Goal: Task Accomplishment & Management: Use online tool/utility

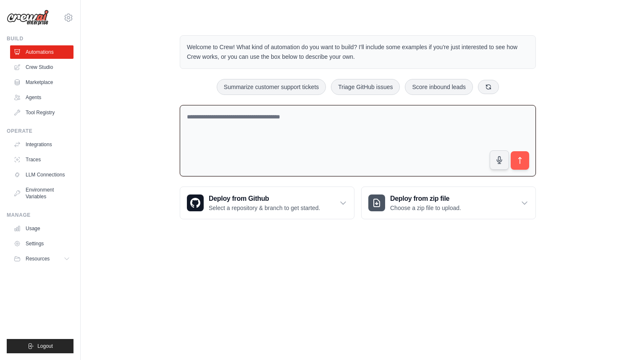
click at [394, 136] on textarea at bounding box center [358, 141] width 356 height 72
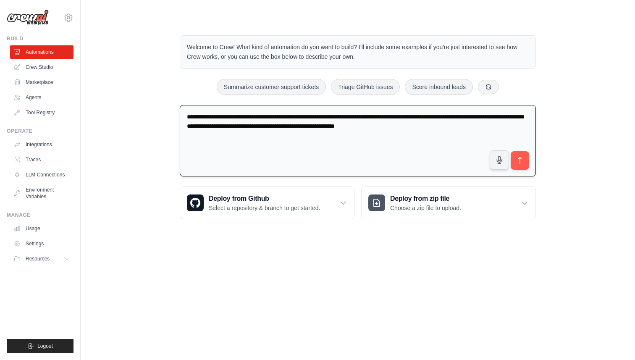
type textarea "**********"
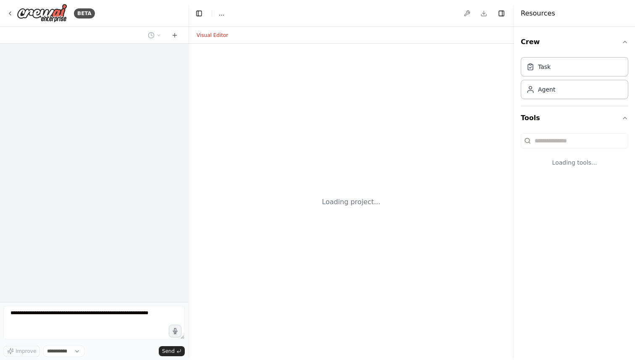
select select "****"
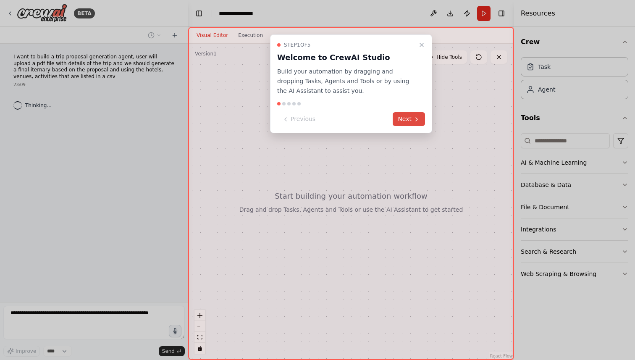
click at [404, 123] on button "Next" at bounding box center [409, 119] width 32 height 14
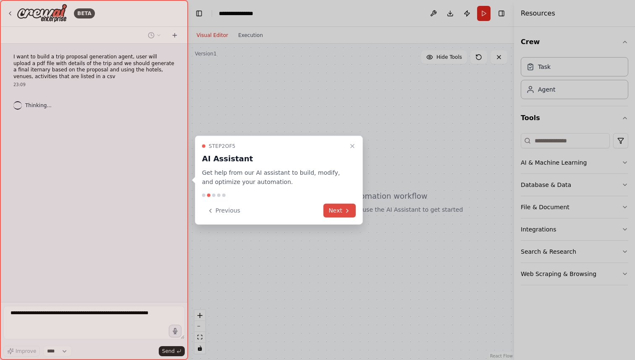
click at [335, 214] on button "Next" at bounding box center [340, 211] width 32 height 14
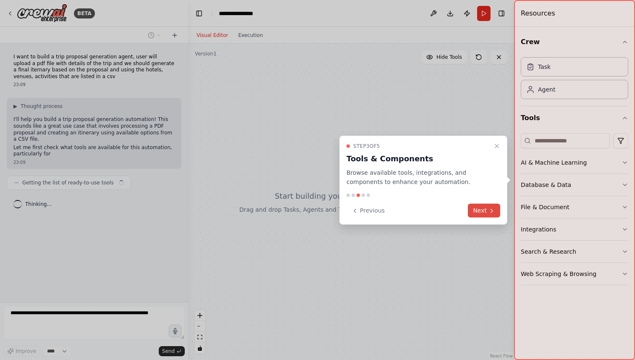
click at [474, 211] on button "Next" at bounding box center [484, 211] width 32 height 14
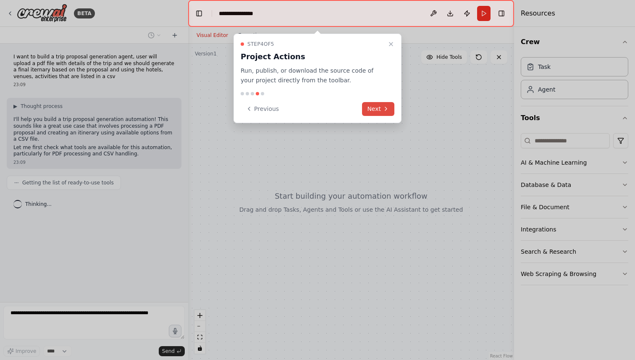
click at [379, 110] on button "Next" at bounding box center [378, 109] width 32 height 14
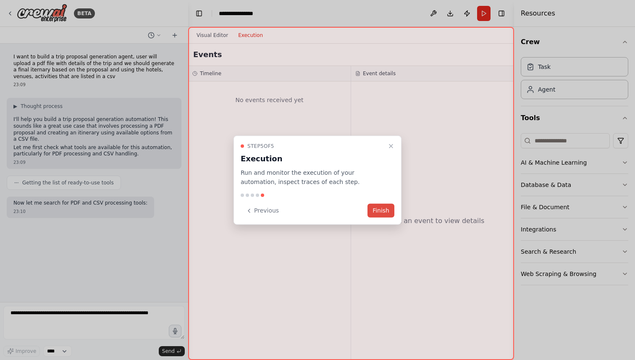
click at [380, 208] on button "Finish" at bounding box center [381, 211] width 27 height 14
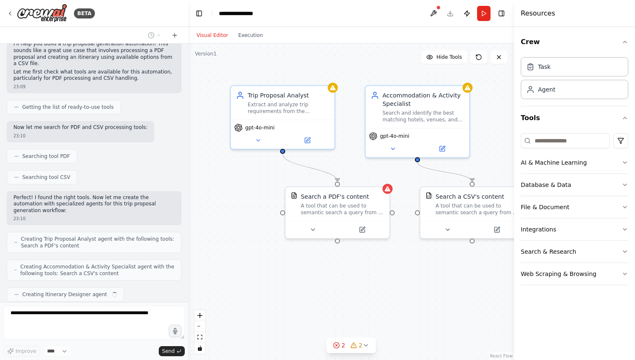
scroll to position [97, 0]
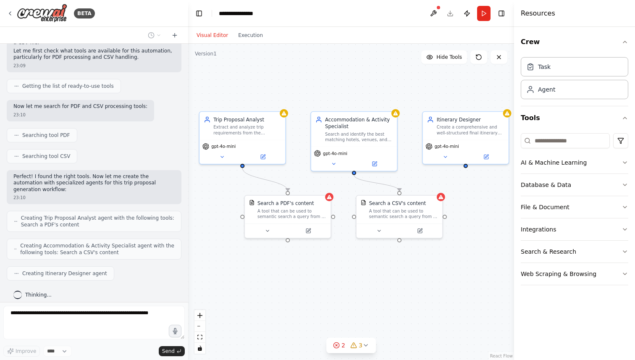
drag, startPoint x: 410, startPoint y: 273, endPoint x: 369, endPoint y: 268, distance: 41.1
click at [369, 268] on div ".deletable-edge-delete-btn { width: 20px; height: 20px; border: 0px solid #ffff…" at bounding box center [351, 202] width 326 height 316
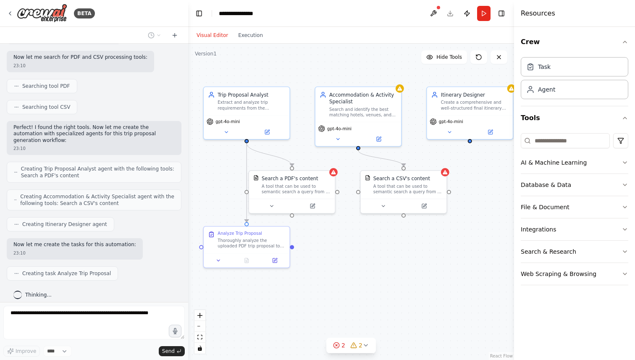
drag, startPoint x: 407, startPoint y: 266, endPoint x: 411, endPoint y: 241, distance: 25.1
click at [411, 241] on div ".deletable-edge-delete-btn { width: 20px; height: 20px; border: 0px solid #ffff…" at bounding box center [351, 202] width 326 height 316
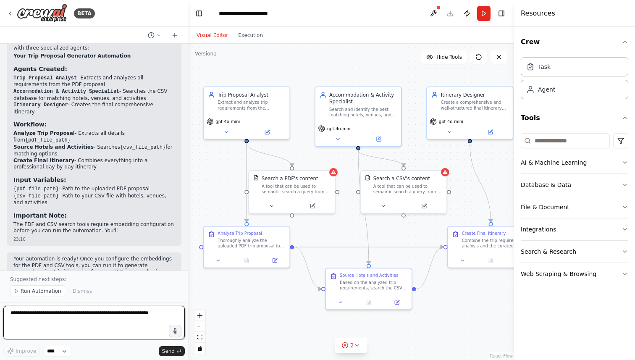
scroll to position [523, 0]
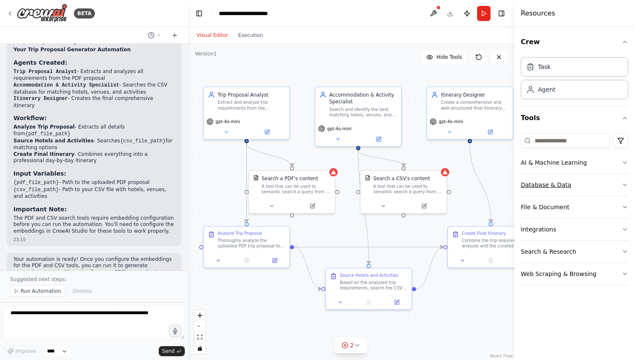
click at [562, 185] on button "Database & Data" at bounding box center [575, 185] width 108 height 22
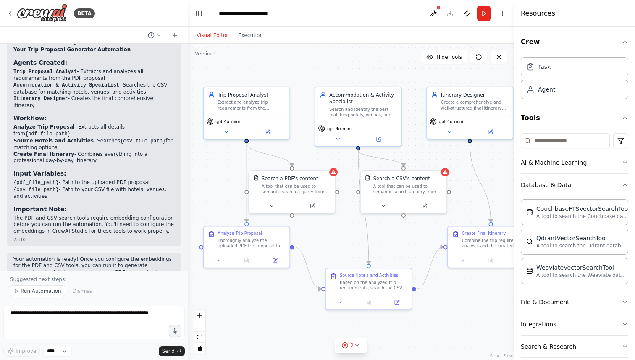
click at [557, 303] on button "File & Document" at bounding box center [575, 302] width 108 height 22
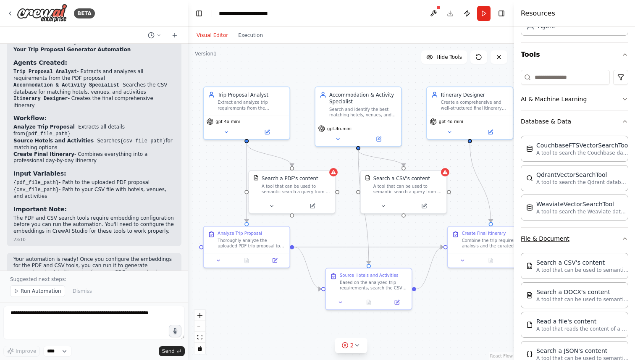
scroll to position [158, 0]
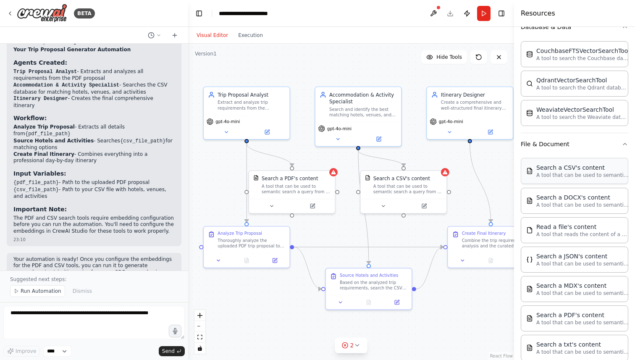
click at [568, 177] on p "A tool that can be used to semantic search a query from a CSV's content." at bounding box center [583, 175] width 92 height 7
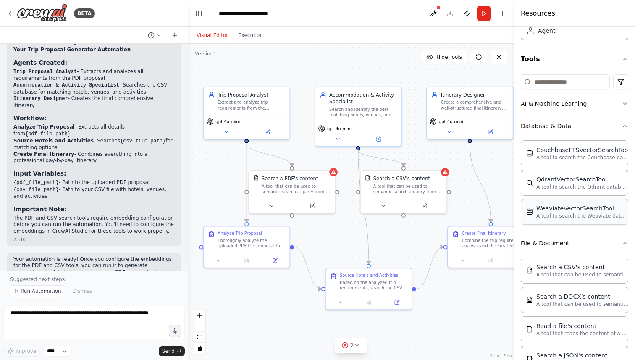
scroll to position [0, 0]
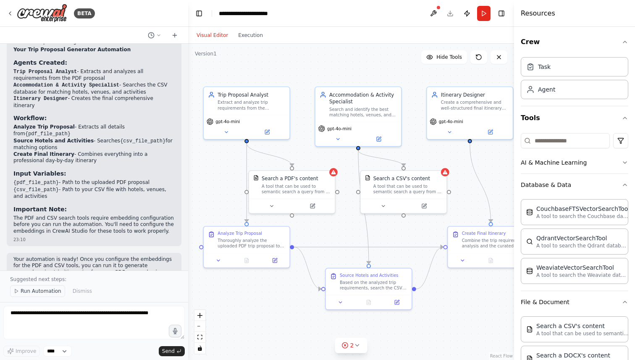
click at [32, 290] on span "Run Automation" at bounding box center [41, 291] width 41 height 7
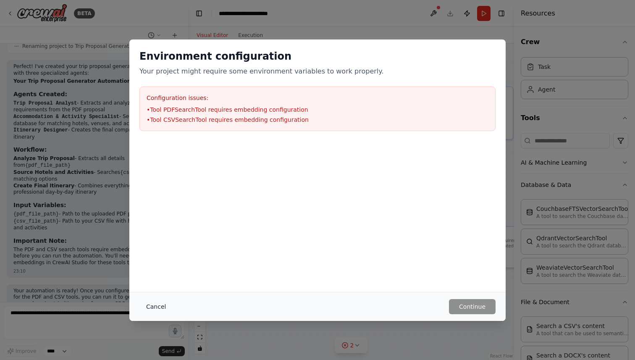
click at [154, 308] on button "Cancel" at bounding box center [156, 306] width 33 height 15
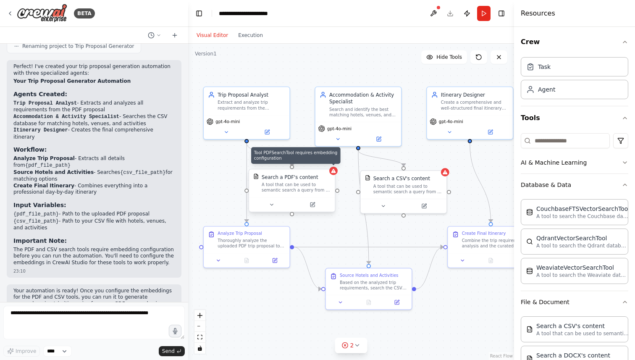
click at [332, 174] on div at bounding box center [333, 171] width 8 height 8
click at [310, 207] on button at bounding box center [313, 204] width 40 height 8
click at [316, 203] on icon at bounding box center [315, 204] width 5 height 5
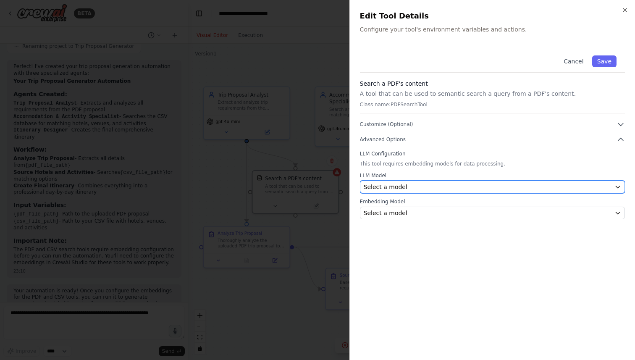
click at [387, 187] on span "Select a model" at bounding box center [386, 187] width 44 height 8
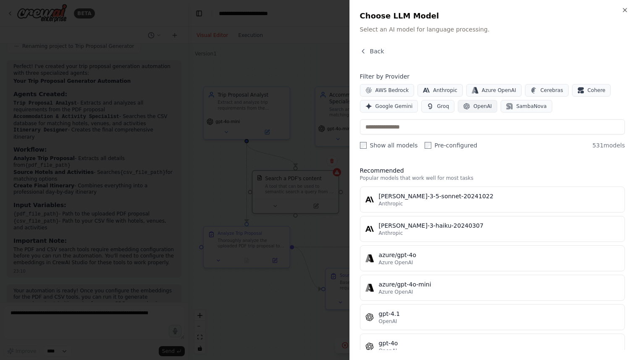
click at [481, 105] on span "OpenAI" at bounding box center [483, 106] width 18 height 7
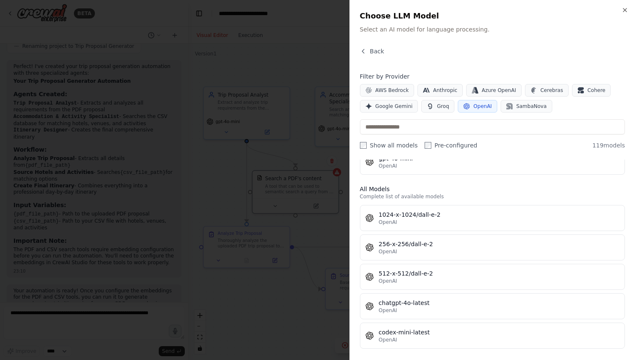
scroll to position [0, 0]
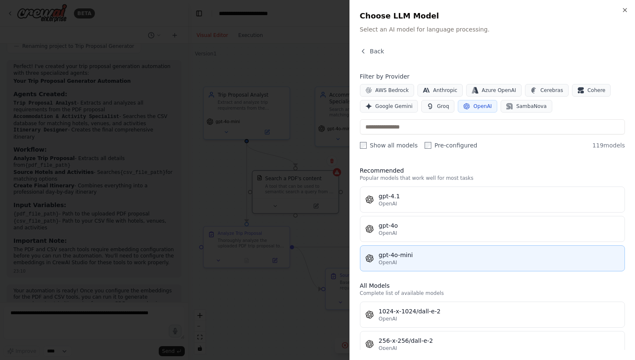
click at [419, 251] on div "gpt-4o-mini" at bounding box center [499, 255] width 241 height 8
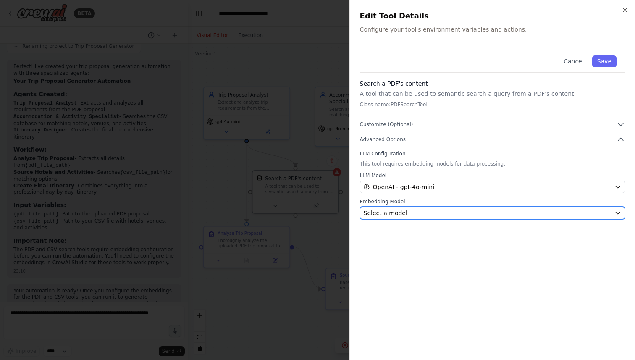
click at [403, 212] on span "Select a model" at bounding box center [386, 213] width 44 height 8
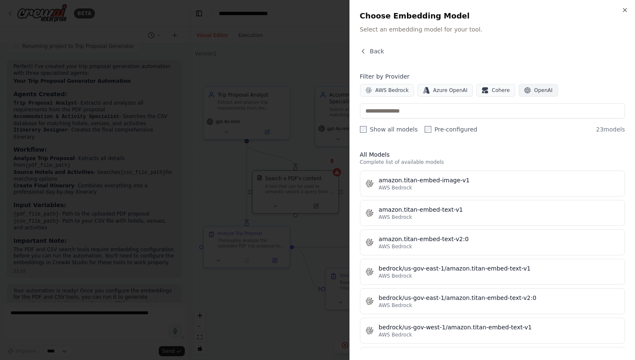
click at [535, 92] on span "OpenAI" at bounding box center [544, 90] width 18 height 7
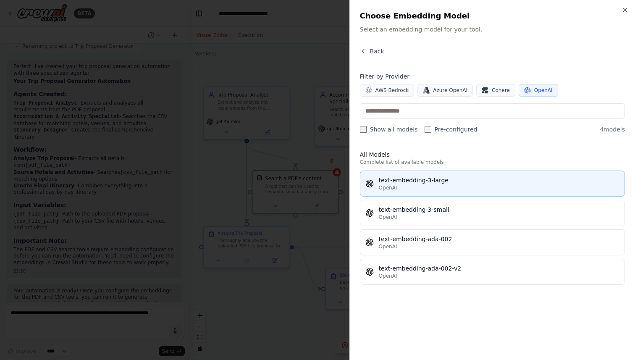
click at [439, 181] on div "text-embedding-3-large" at bounding box center [499, 180] width 241 height 8
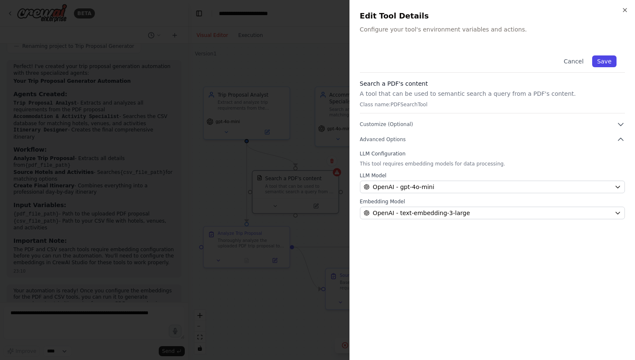
click at [606, 58] on button "Save" at bounding box center [605, 61] width 24 height 12
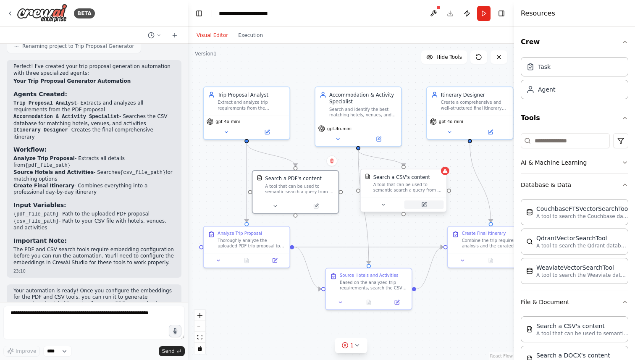
click at [427, 207] on button at bounding box center [425, 204] width 40 height 8
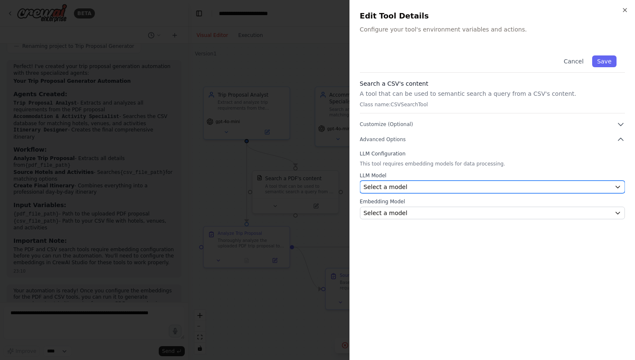
click at [418, 187] on div "Select a model" at bounding box center [488, 187] width 248 height 8
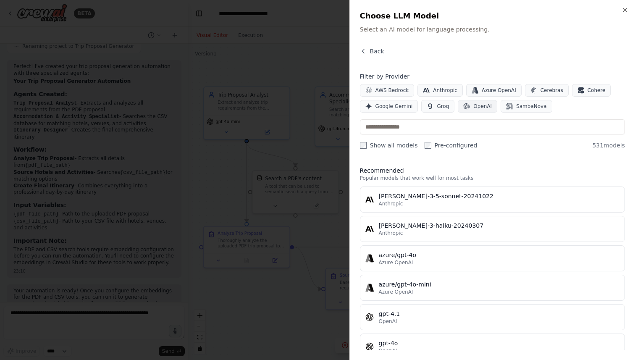
click at [468, 107] on button "OpenAI" at bounding box center [478, 106] width 40 height 13
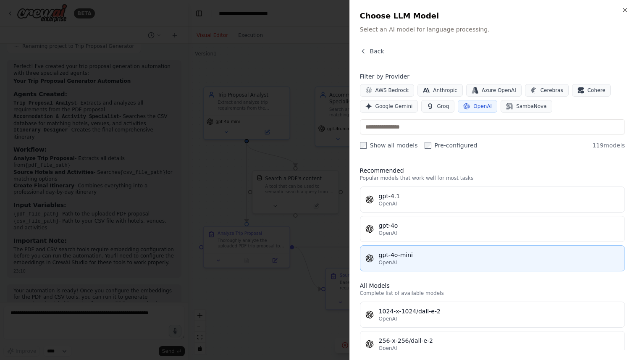
click at [410, 256] on div "gpt-4o-mini" at bounding box center [499, 255] width 241 height 8
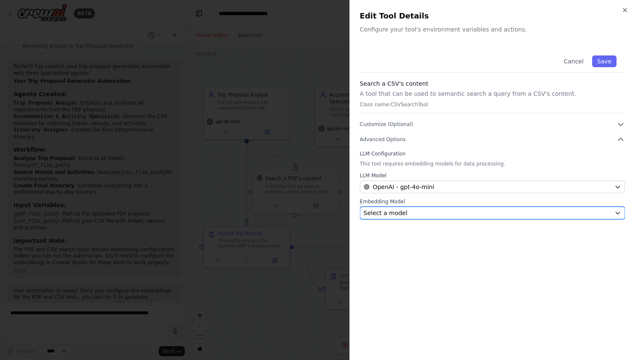
click at [412, 214] on div "Select a model" at bounding box center [488, 213] width 248 height 8
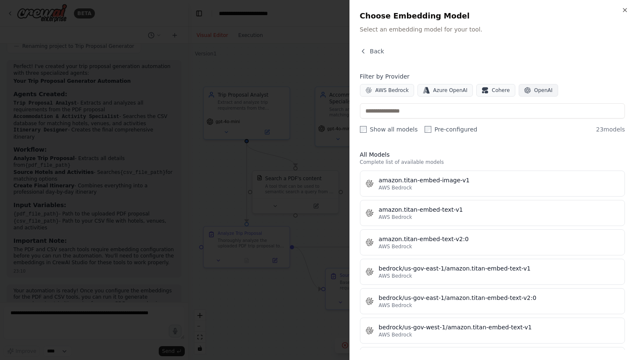
click at [535, 89] on span "OpenAI" at bounding box center [544, 90] width 18 height 7
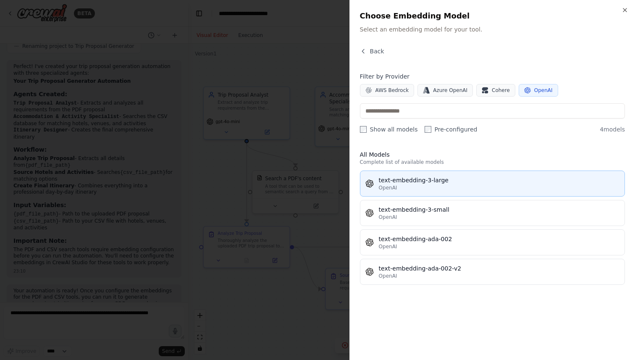
click at [427, 183] on div "text-embedding-3-large" at bounding box center [499, 180] width 241 height 8
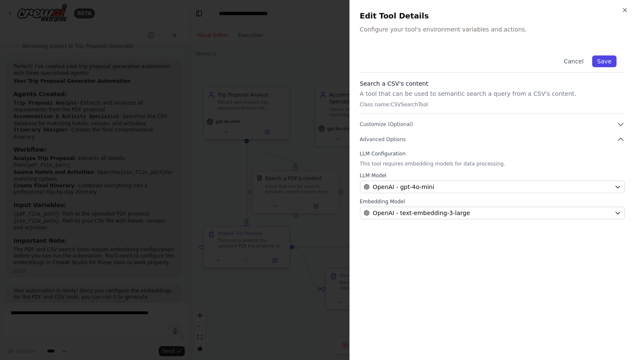
click at [603, 60] on button "Save" at bounding box center [605, 61] width 24 height 12
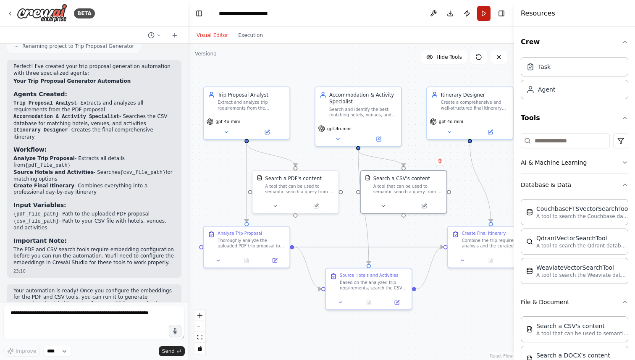
click at [484, 17] on button "Run" at bounding box center [483, 13] width 13 height 15
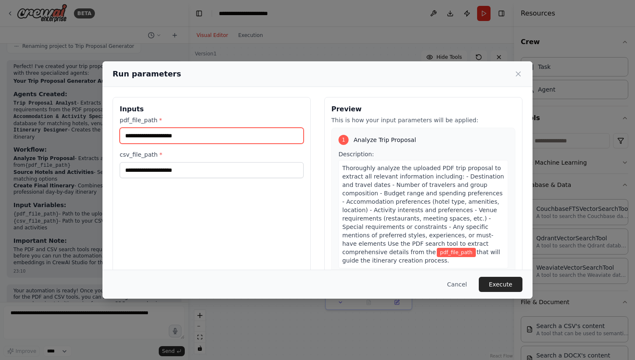
click at [175, 137] on input "pdf_file_path *" at bounding box center [212, 136] width 184 height 16
click at [180, 136] on input "pdf_file_path *" at bounding box center [212, 136] width 184 height 16
click at [179, 112] on h3 "Inputs" at bounding box center [212, 109] width 184 height 10
click at [165, 137] on input "pdf_file_path *" at bounding box center [212, 136] width 184 height 16
click at [185, 134] on input "pdf_file_path *" at bounding box center [212, 136] width 184 height 16
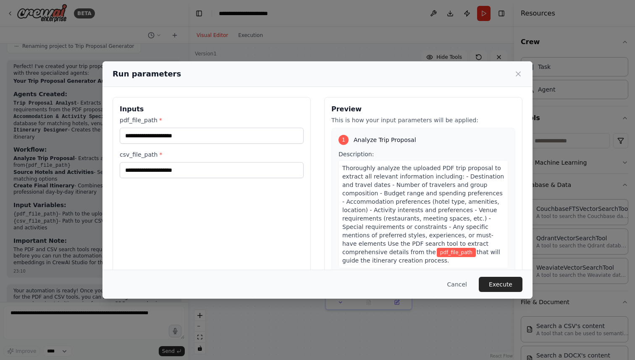
click at [173, 119] on label "pdf_file_path *" at bounding box center [212, 120] width 184 height 8
click at [173, 128] on input "pdf_file_path *" at bounding box center [212, 136] width 184 height 16
click at [171, 129] on input "pdf_file_path *" at bounding box center [212, 136] width 184 height 16
click at [171, 166] on input "csv_file_path *" at bounding box center [212, 170] width 184 height 16
click at [176, 132] on input "pdf_file_path *" at bounding box center [212, 136] width 184 height 16
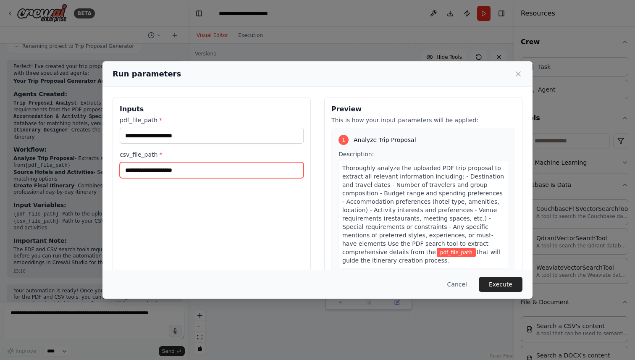
click at [175, 168] on input "csv_file_path *" at bounding box center [212, 170] width 184 height 16
click at [175, 209] on div "Inputs pdf_file_path * csv_file_path *" at bounding box center [212, 196] width 198 height 199
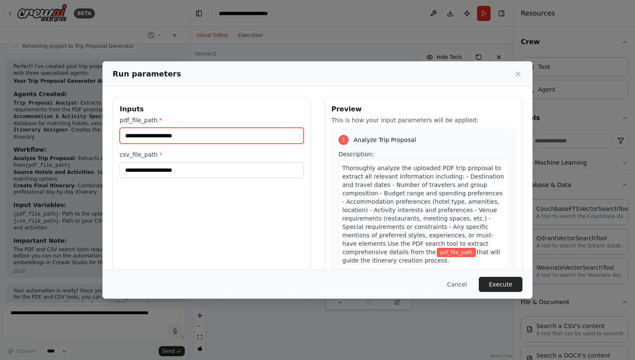
click at [195, 132] on input "pdf_file_path *" at bounding box center [212, 136] width 184 height 16
paste input "*******"
type input "*******"
paste input "**********"
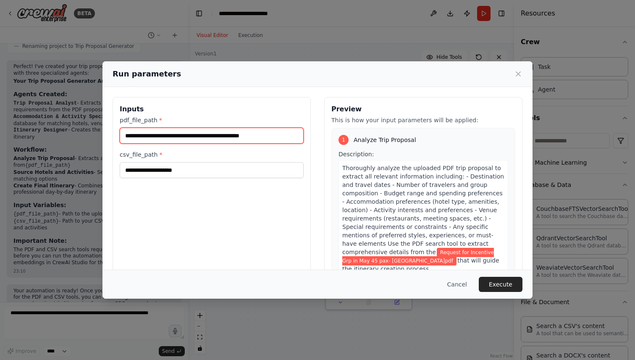
type input "**********"
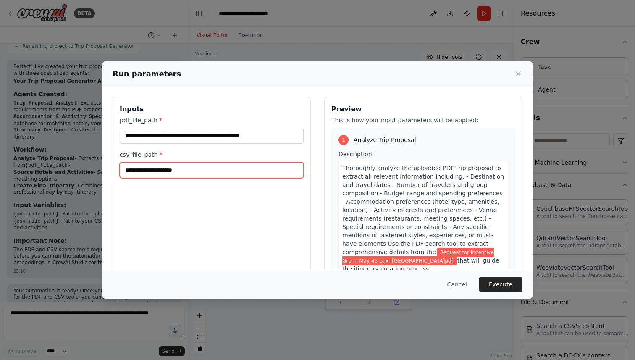
click at [185, 172] on input "csv_file_path *" at bounding box center [212, 170] width 184 height 16
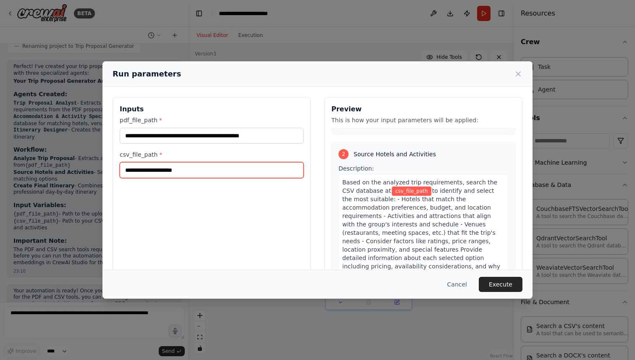
scroll to position [210, 0]
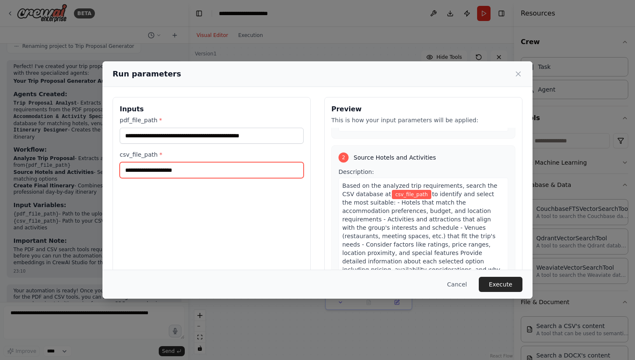
click at [222, 171] on input "csv_file_path *" at bounding box center [212, 170] width 184 height 16
paste input "**********"
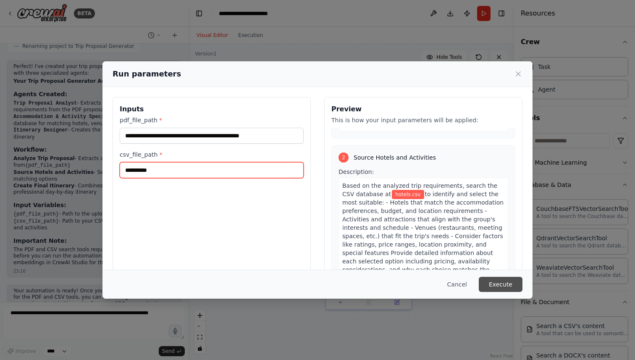
type input "**********"
click at [503, 285] on button "Execute" at bounding box center [501, 284] width 44 height 15
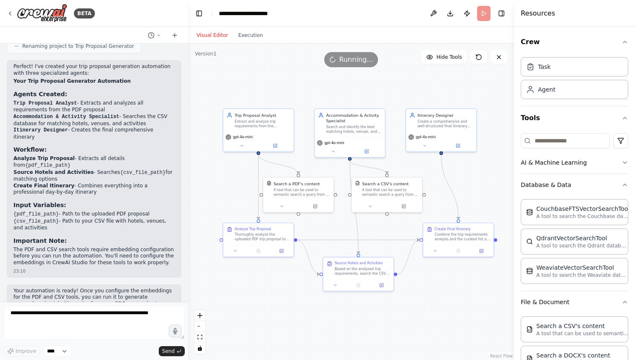
drag, startPoint x: 492, startPoint y: 189, endPoint x: 471, endPoint y: 188, distance: 21.4
click at [471, 188] on div ".deletable-edge-delete-btn { width: 20px; height: 20px; border: 0px solid #ffff…" at bounding box center [351, 202] width 326 height 316
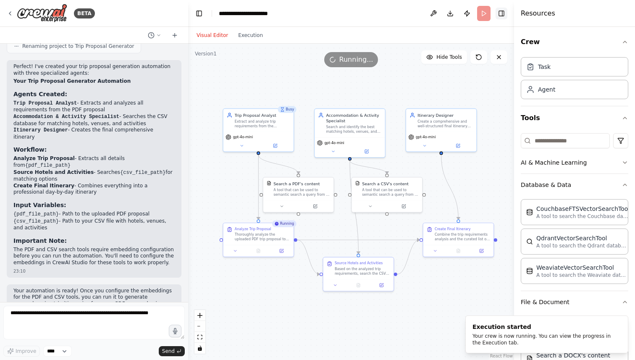
click at [506, 14] on button "Toggle Right Sidebar" at bounding box center [502, 14] width 12 height 12
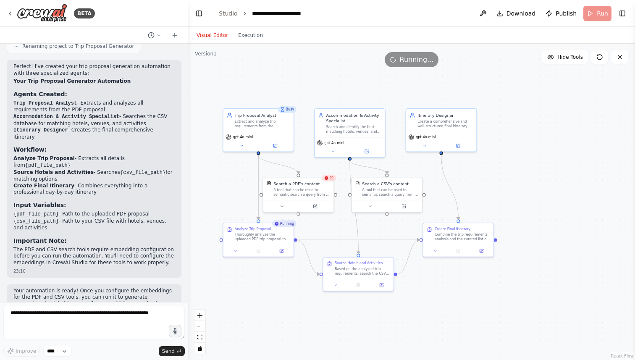
click at [332, 177] on span "21" at bounding box center [332, 178] width 4 height 5
click at [318, 206] on button at bounding box center [315, 205] width 32 height 7
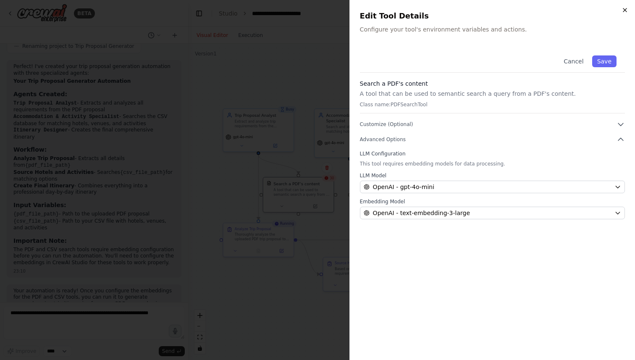
click at [625, 11] on icon "button" at bounding box center [625, 10] width 7 height 7
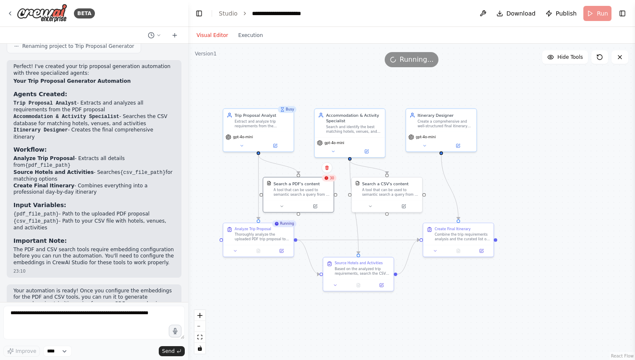
click at [248, 42] on div "Visual Editor Execution" at bounding box center [230, 35] width 76 height 17
click at [249, 36] on button "Execution" at bounding box center [250, 35] width 35 height 10
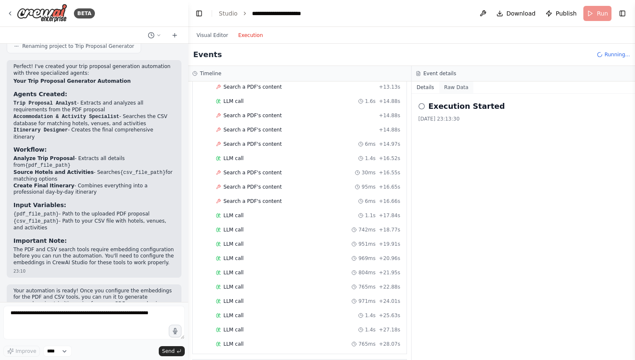
scroll to position [543, 0]
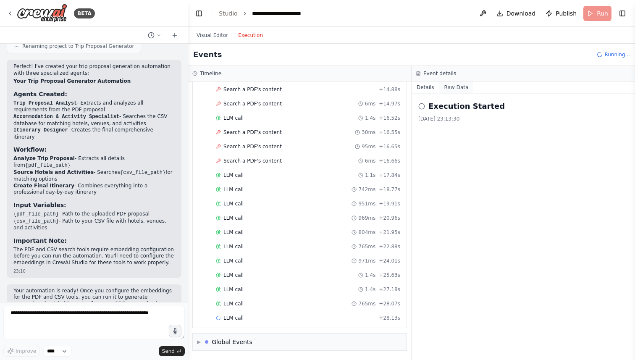
click at [451, 90] on button "Raw Data" at bounding box center [457, 88] width 34 height 12
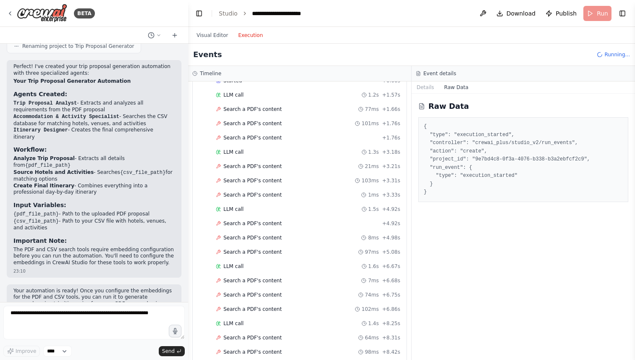
scroll to position [0, 0]
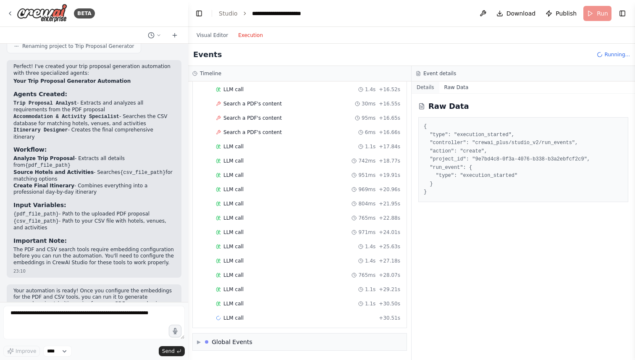
click at [427, 86] on button "Details" at bounding box center [426, 88] width 28 height 12
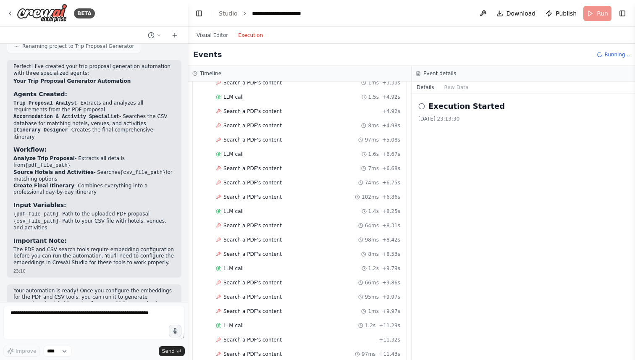
scroll to position [163, 0]
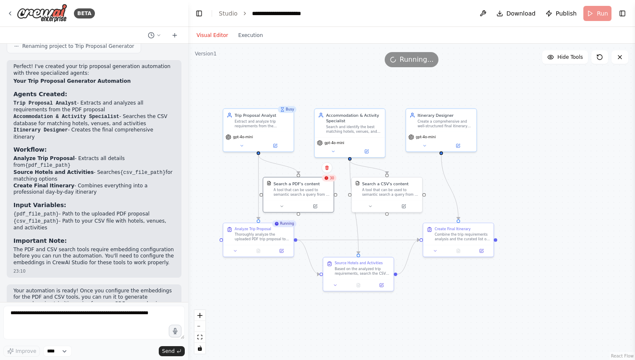
click at [217, 30] on button "Visual Editor" at bounding box center [213, 35] width 42 height 10
drag, startPoint x: 395, startPoint y: 199, endPoint x: 412, endPoint y: 198, distance: 16.9
click at [412, 198] on div "Search a CSV's content A tool that can be used to semantic search a query from …" at bounding box center [401, 194] width 71 height 36
click at [509, 185] on div ".deletable-edge-delete-btn { width: 20px; height: 20px; border: 0px solid #ffff…" at bounding box center [411, 202] width 447 height 316
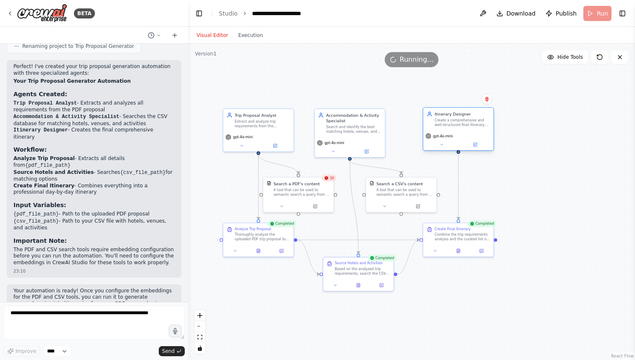
drag, startPoint x: 443, startPoint y: 126, endPoint x: 463, endPoint y: 129, distance: 19.9
click at [463, 129] on div "Itinerary Designer Create a comprehensive and well-structured final itinerary t…" at bounding box center [459, 119] width 70 height 23
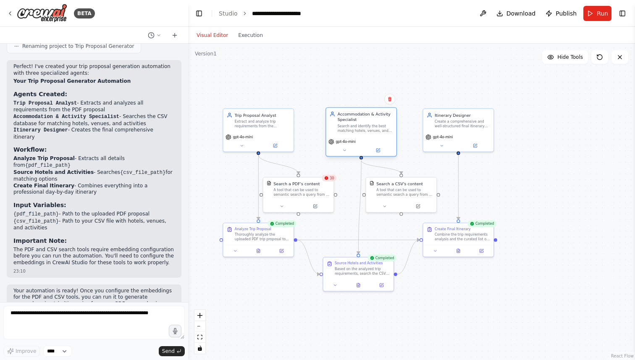
drag, startPoint x: 364, startPoint y: 137, endPoint x: 374, endPoint y: 135, distance: 9.5
click at [374, 135] on div "Accommodation & Activity Specialist Search and identify the best matching hotel…" at bounding box center [361, 132] width 71 height 50
click at [200, 315] on icon "zoom in" at bounding box center [200, 315] width 5 height 5
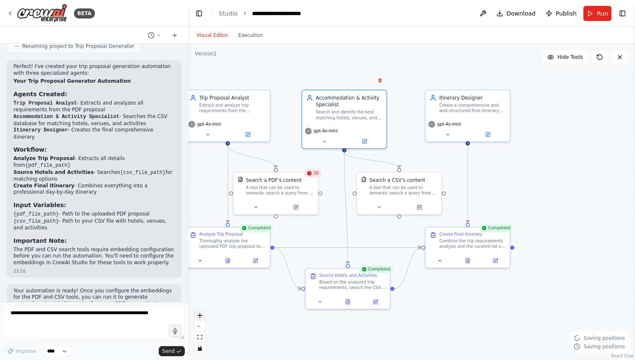
click at [204, 312] on button "zoom in" at bounding box center [200, 315] width 11 height 11
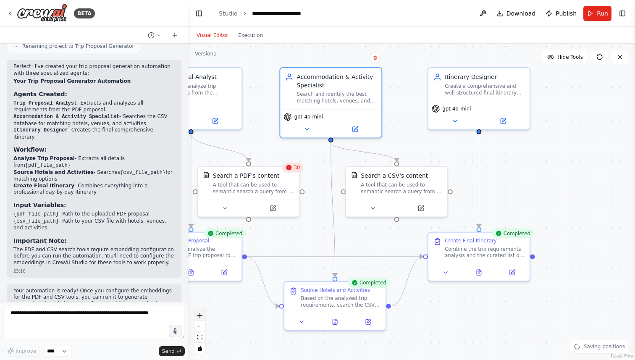
click at [204, 312] on button "zoom in" at bounding box center [200, 315] width 11 height 11
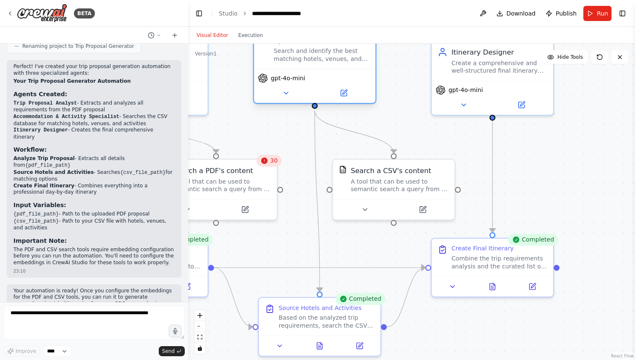
drag, startPoint x: 327, startPoint y: 93, endPoint x: 331, endPoint y: 76, distance: 18.1
click at [331, 76] on div "gpt-4o-mini" at bounding box center [314, 79] width 113 height 10
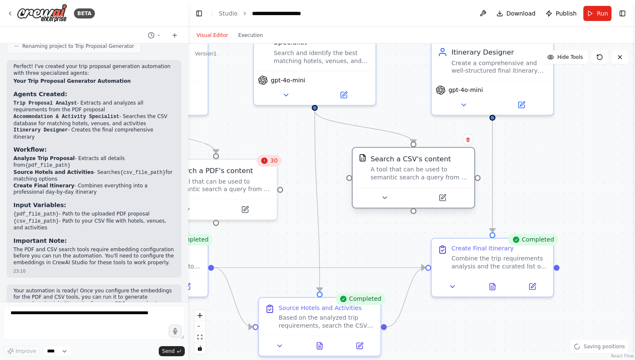
drag, startPoint x: 375, startPoint y: 188, endPoint x: 394, endPoint y: 182, distance: 19.3
click at [394, 182] on div "Search a CSV's content A tool that can be used to semantic search a query from …" at bounding box center [413, 168] width 121 height 40
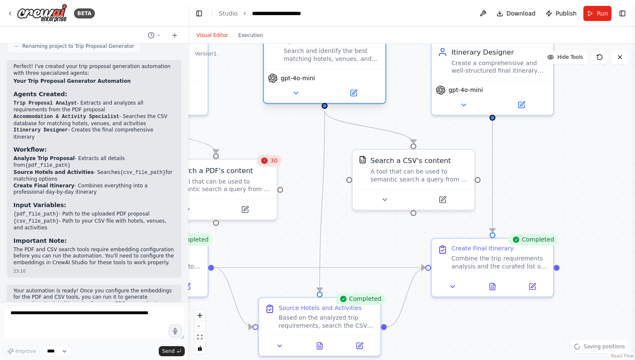
drag, startPoint x: 334, startPoint y: 83, endPoint x: 340, endPoint y: 81, distance: 6.4
click at [340, 81] on div "gpt-4o-mini" at bounding box center [324, 86] width 121 height 34
click at [323, 145] on icon "Edge from b7f6ed21-53d2-4c1e-b2a3-17466c978e6e to d5fc0843-f2aa-44a8-ad0f-2d44e…" at bounding box center [322, 201] width 5 height 181
drag, startPoint x: 326, startPoint y: 107, endPoint x: 316, endPoint y: 107, distance: 9.2
click at [316, 107] on div ".deletable-edge-delete-btn { width: 20px; height: 20px; border: 0px solid #ffff…" at bounding box center [411, 202] width 447 height 316
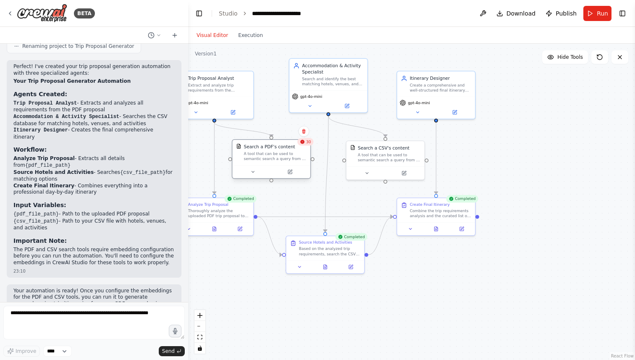
drag, startPoint x: 250, startPoint y: 168, endPoint x: 264, endPoint y: 160, distance: 16.5
click at [264, 160] on div "A tool that can be used to semantic search a query from a PDF's content." at bounding box center [275, 156] width 63 height 10
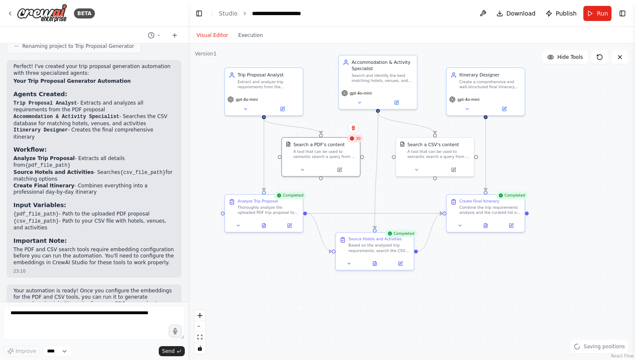
drag, startPoint x: 359, startPoint y: 199, endPoint x: 409, endPoint y: 196, distance: 49.7
click at [409, 196] on div ".deletable-edge-delete-btn { width: 20px; height: 20px; border: 0px solid #ffff…" at bounding box center [411, 202] width 447 height 316
drag, startPoint x: 388, startPoint y: 213, endPoint x: 390, endPoint y: 301, distance: 87.9
click at [390, 301] on div ".deletable-edge-delete-btn { width: 20px; height: 20px; border: 0px solid #ffff…" at bounding box center [411, 202] width 447 height 316
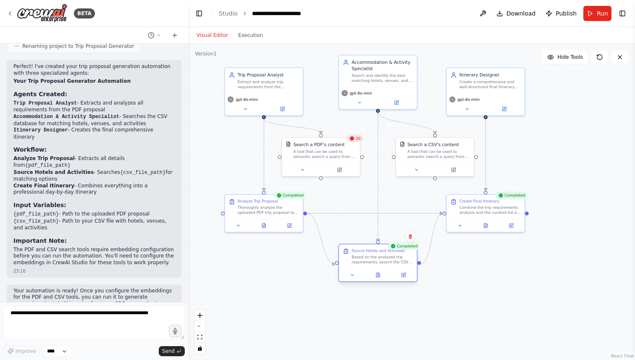
drag, startPoint x: 379, startPoint y: 249, endPoint x: 383, endPoint y: 261, distance: 12.9
click at [383, 261] on div "Based on the analyzed trip requirements, search the CSV database at {csv_file_p…" at bounding box center [382, 260] width 61 height 10
click at [500, 274] on div ".deletable-edge-delete-btn { width: 20px; height: 20px; border: 0px solid #ffff…" at bounding box center [411, 202] width 447 height 316
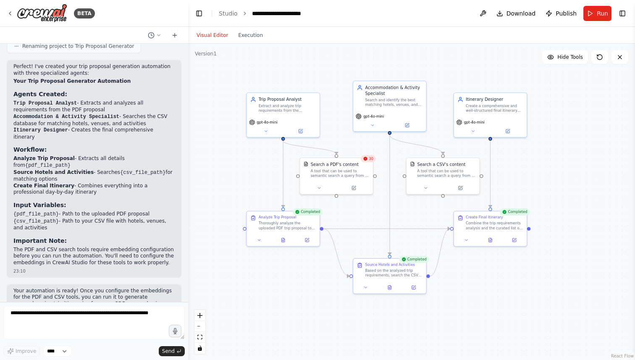
drag, startPoint x: 524, startPoint y: 153, endPoint x: 528, endPoint y: 164, distance: 12.0
click at [528, 164] on div ".deletable-edge-delete-btn { width: 20px; height: 20px; border: 0px solid #ffff…" at bounding box center [411, 202] width 447 height 316
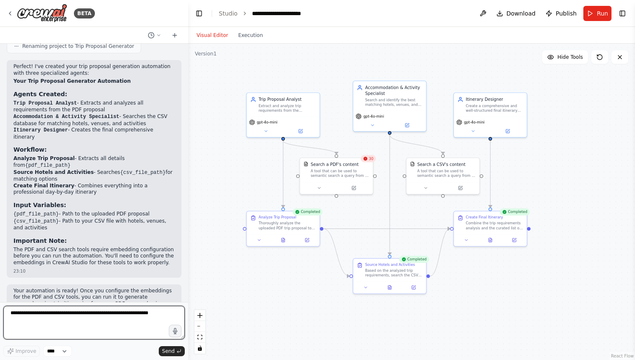
click at [92, 319] on textarea at bounding box center [94, 323] width 182 height 34
paste textarea "**********"
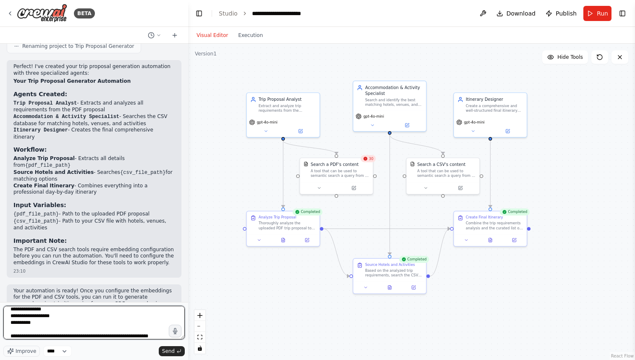
scroll to position [44, 0]
click at [138, 329] on textarea "**********" at bounding box center [94, 323] width 182 height 34
type textarea "**********"
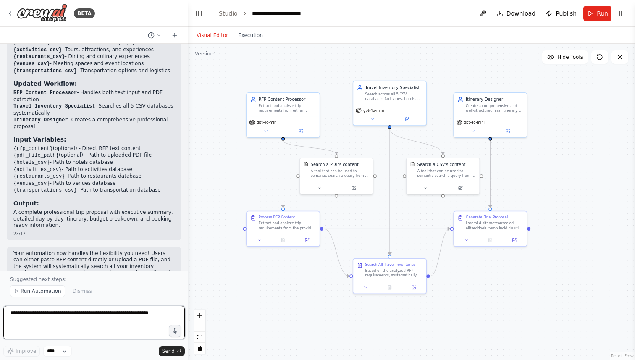
scroll to position [1262, 0]
click at [105, 316] on textarea at bounding box center [94, 323] width 182 height 34
type textarea "*"
type textarea "**********"
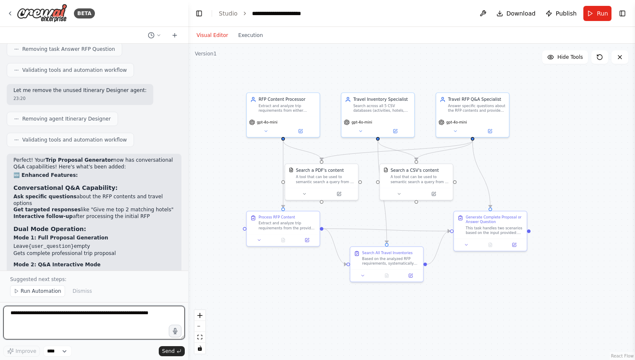
scroll to position [2290, 0]
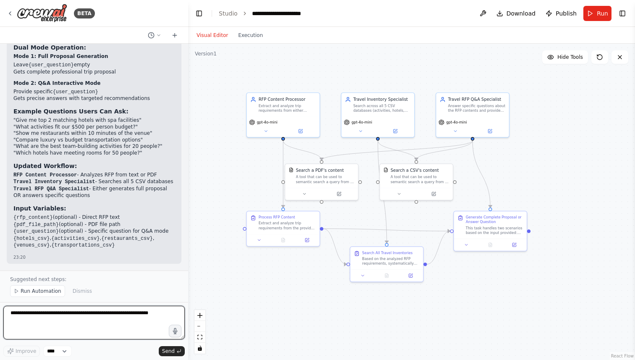
click at [108, 314] on textarea at bounding box center [94, 323] width 182 height 34
type textarea "**********"
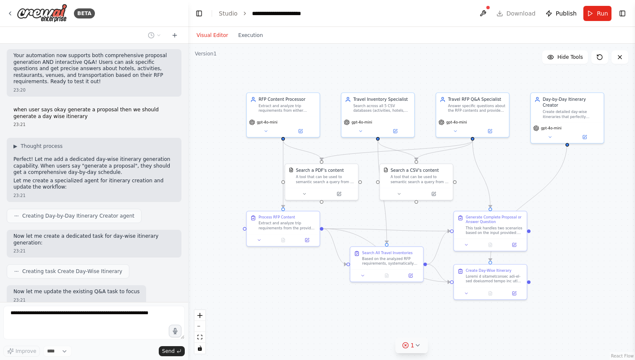
scroll to position [2519, 0]
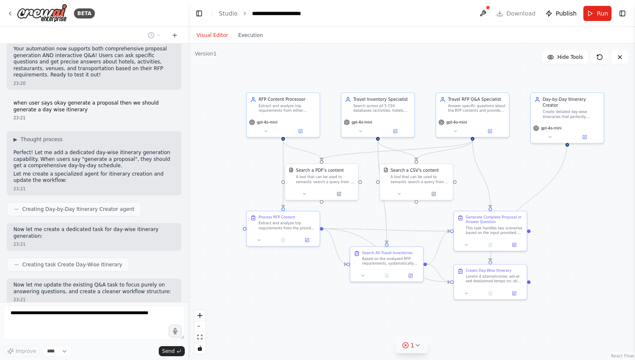
click at [416, 341] on button "1" at bounding box center [412, 346] width 32 height 16
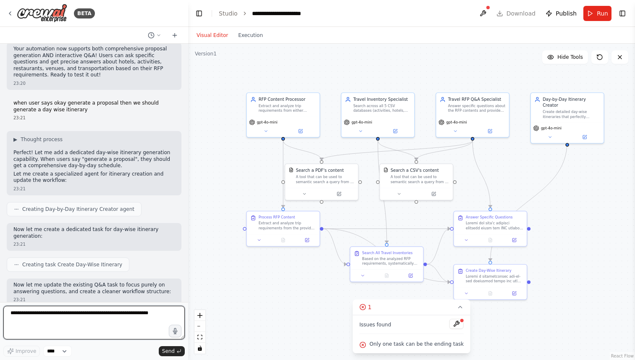
scroll to position [2528, 0]
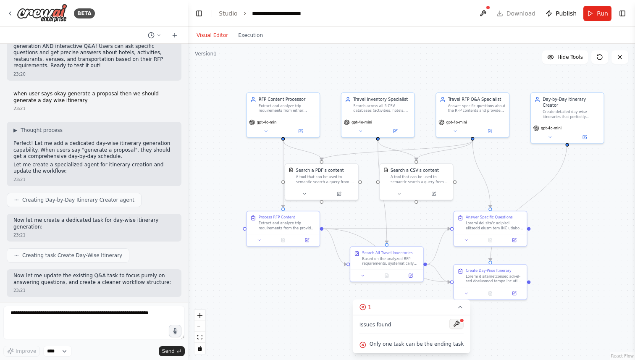
click at [456, 328] on button at bounding box center [457, 324] width 14 height 10
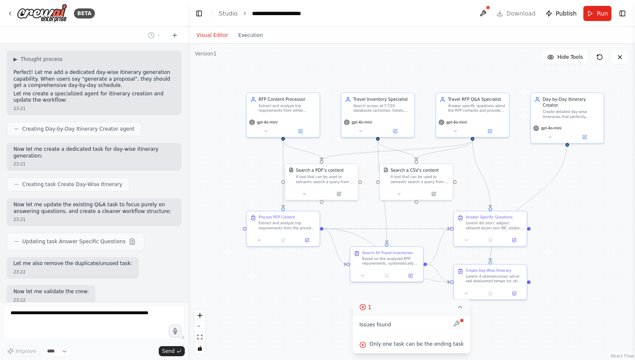
click at [460, 311] on icon at bounding box center [460, 307] width 7 height 7
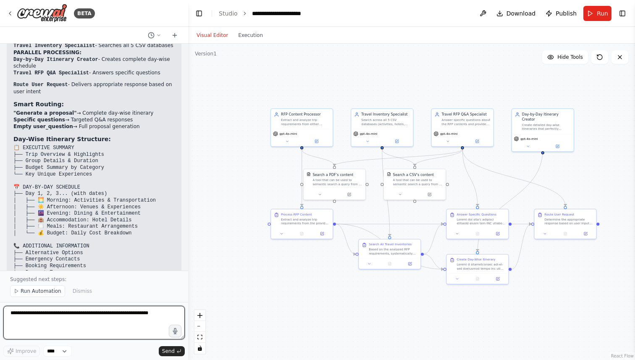
scroll to position [3116, 0]
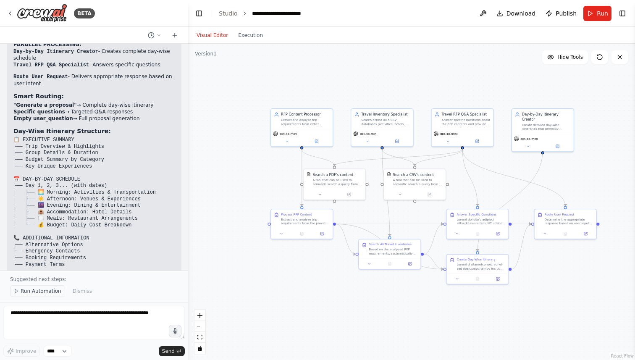
click at [55, 291] on span "Run Automation" at bounding box center [41, 291] width 41 height 7
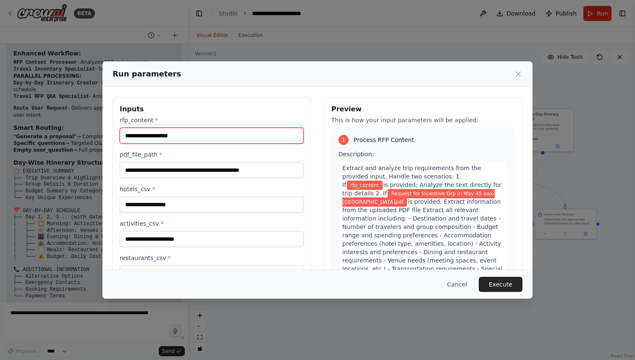
click at [200, 141] on input "rfp_content *" at bounding box center [212, 136] width 184 height 16
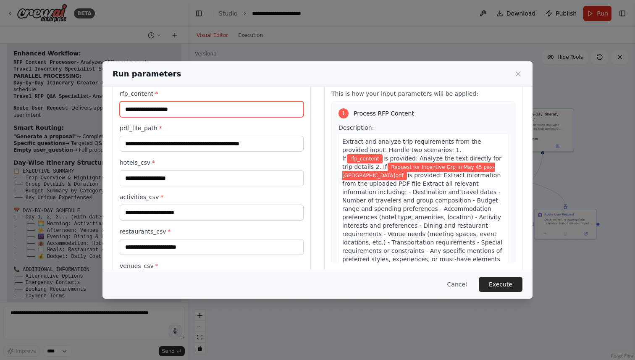
scroll to position [31, 0]
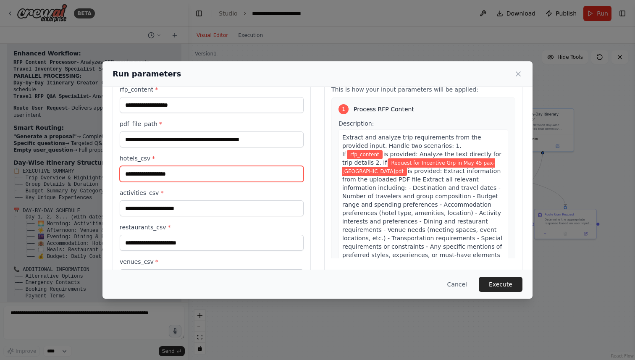
click at [189, 174] on input "hotels_csv *" at bounding box center [212, 174] width 184 height 16
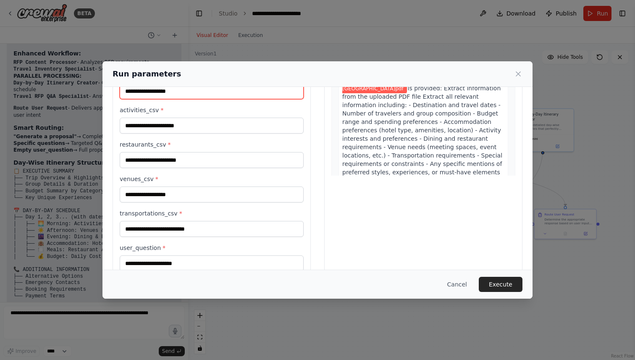
scroll to position [132, 0]
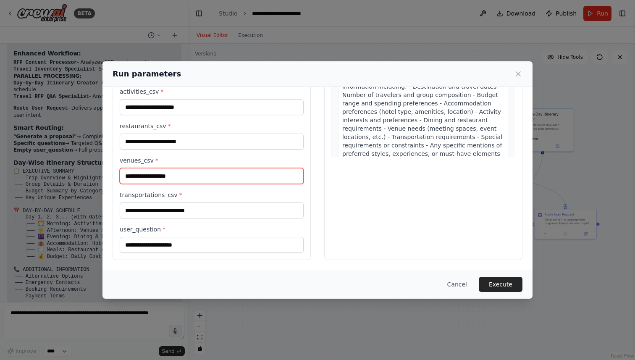
click at [177, 178] on input "venues_csv *" at bounding box center [212, 176] width 184 height 16
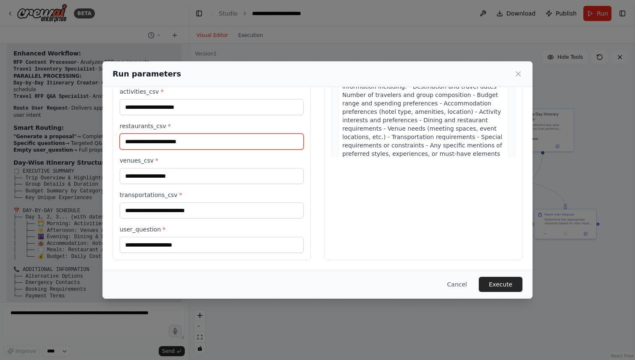
click at [173, 143] on input "restaurants_csv *" at bounding box center [212, 142] width 184 height 16
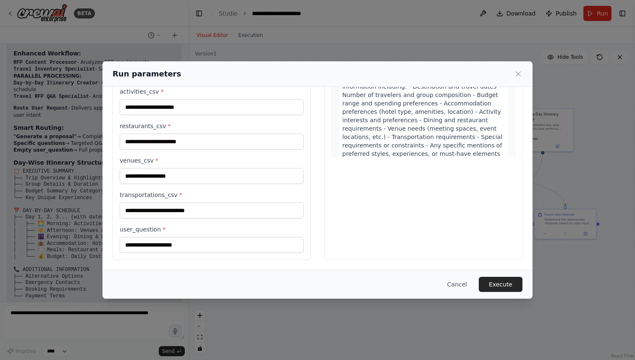
click at [182, 129] on label "restaurants_csv *" at bounding box center [212, 126] width 184 height 8
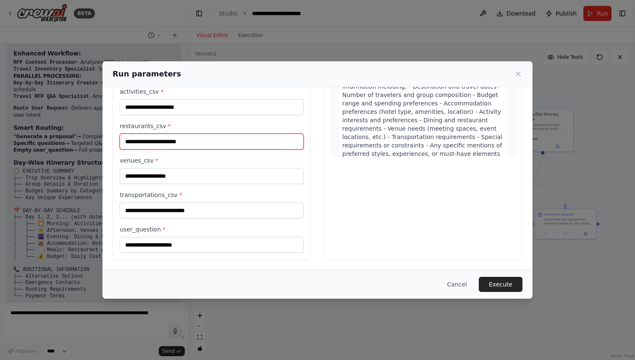
click at [182, 134] on input "restaurants_csv *" at bounding box center [212, 142] width 184 height 16
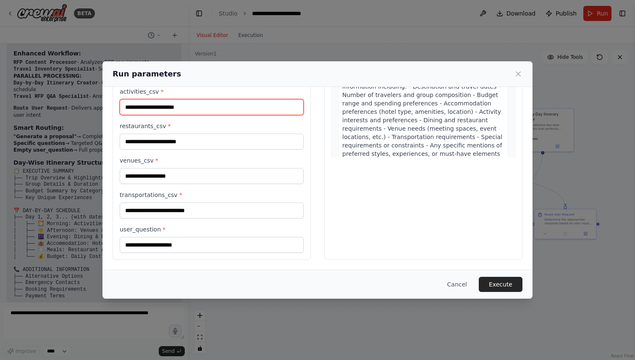
click at [182, 107] on input "activities_csv *" at bounding box center [212, 107] width 184 height 16
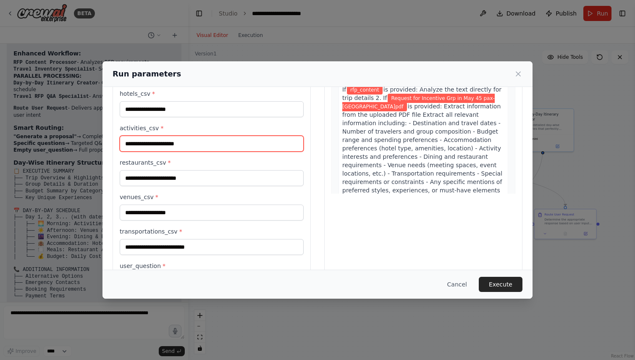
scroll to position [0, 0]
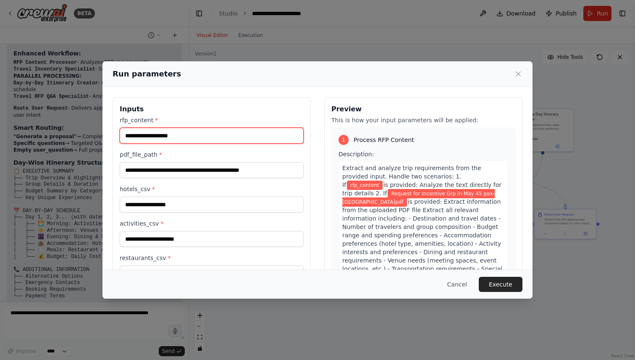
click at [183, 131] on input "rfp_content *" at bounding box center [212, 136] width 184 height 16
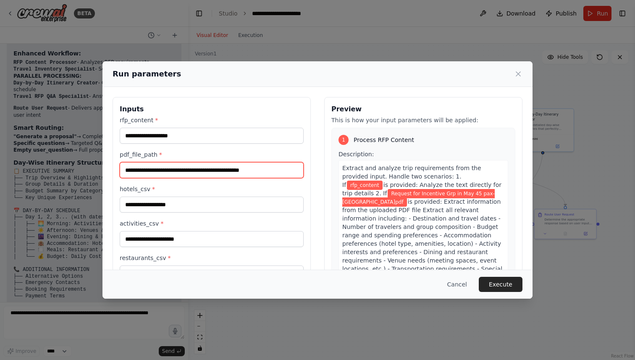
click at [187, 168] on input "**********" at bounding box center [212, 170] width 184 height 16
drag, startPoint x: 288, startPoint y: 169, endPoint x: 122, endPoint y: 168, distance: 166.4
click at [122, 168] on input "**********" at bounding box center [212, 170] width 184 height 16
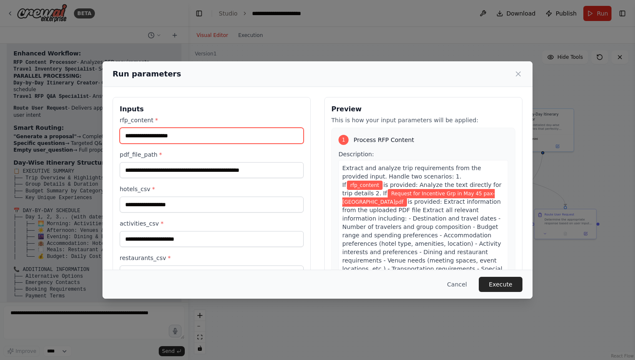
click at [177, 136] on input "rfp_content *" at bounding box center [212, 136] width 184 height 16
click at [454, 282] on button "Cancel" at bounding box center [457, 284] width 33 height 15
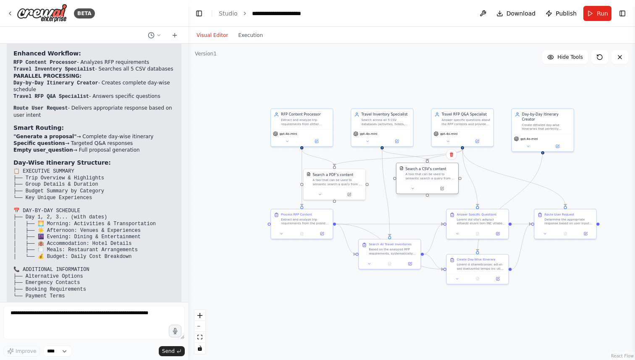
drag, startPoint x: 427, startPoint y: 182, endPoint x: 437, endPoint y: 178, distance: 11.0
click at [437, 178] on div "A tool that can be used to semantic search a query from a CSV's content." at bounding box center [431, 176] width 50 height 8
drag, startPoint x: 309, startPoint y: 123, endPoint x: 260, endPoint y: 90, distance: 59.3
click at [260, 90] on div "Extract and analyze trip requirements from either provided RFP content text or …" at bounding box center [255, 86] width 49 height 8
click at [203, 336] on button "fit view" at bounding box center [200, 337] width 11 height 11
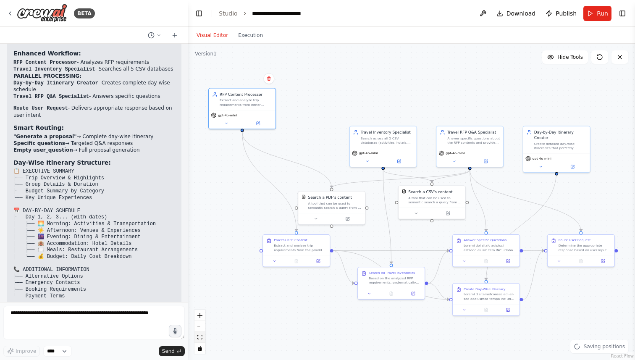
click at [203, 336] on button "fit view" at bounding box center [200, 337] width 11 height 11
drag, startPoint x: 371, startPoint y: 144, endPoint x: 343, endPoint y: 107, distance: 45.9
click at [343, 107] on div "Travel Inventory Specialist Search across all 5 CSV databases (activities, hote…" at bounding box center [356, 98] width 67 height 22
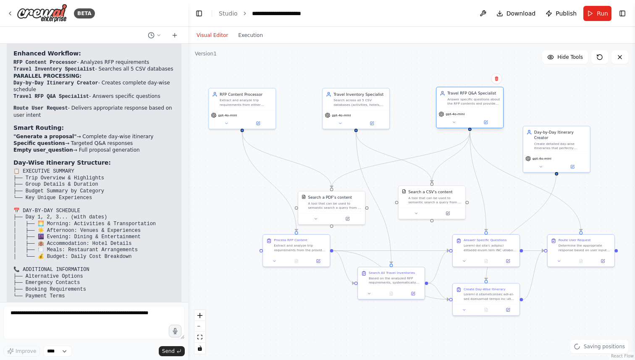
drag, startPoint x: 466, startPoint y: 140, endPoint x: 469, endPoint y: 101, distance: 39.1
click at [469, 101] on div "Answer specific questions about the RFP contents and provide targeted search re…" at bounding box center [474, 101] width 53 height 9
drag, startPoint x: 552, startPoint y: 137, endPoint x: 564, endPoint y: 97, distance: 41.9
click at [564, 103] on div "Create detailed day-wise itineraries that perfectly organize hotels, activities…" at bounding box center [571, 107] width 53 height 9
click at [204, 313] on button "zoom in" at bounding box center [200, 315] width 11 height 11
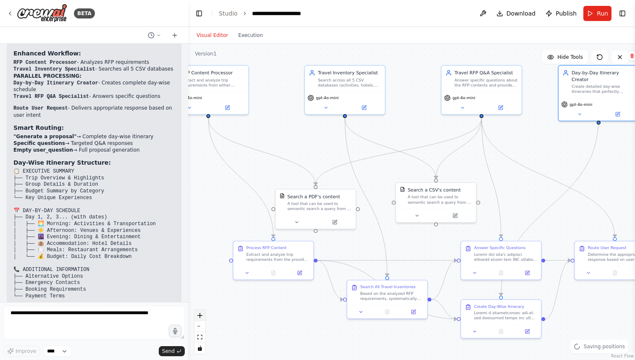
click at [204, 313] on button "zoom in" at bounding box center [200, 315] width 11 height 11
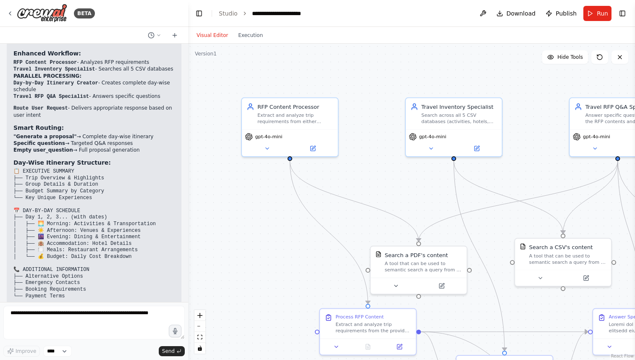
drag, startPoint x: 271, startPoint y: 129, endPoint x: 393, endPoint y: 189, distance: 136.1
click at [393, 189] on div ".deletable-edge-delete-btn { width: 20px; height: 20px; border: 0px solid #ffff…" at bounding box center [411, 202] width 447 height 316
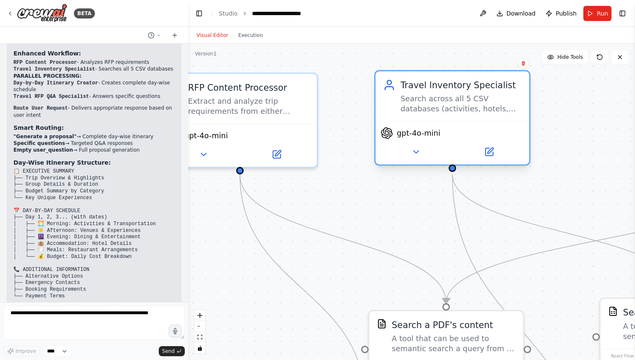
drag, startPoint x: 462, startPoint y: 116, endPoint x: 418, endPoint y: 116, distance: 44.1
click at [418, 116] on div "Travel Inventory Specialist Search across all 5 CSV databases (activities, hote…" at bounding box center [453, 96] width 154 height 50
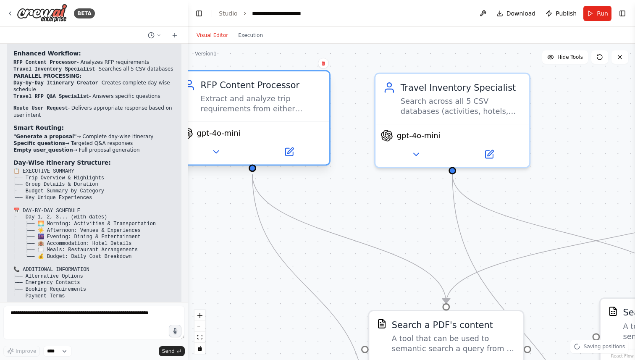
drag, startPoint x: 304, startPoint y: 123, endPoint x: 313, endPoint y: 122, distance: 9.3
click at [313, 122] on div "gpt-4o-mini" at bounding box center [253, 142] width 154 height 43
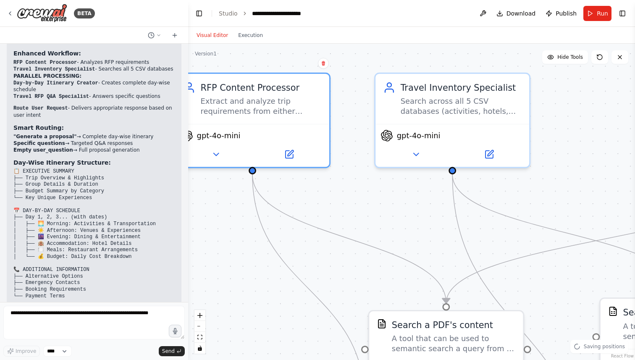
click at [560, 113] on div ".deletable-edge-delete-btn { width: 20px; height: 20px; border: 0px solid #ffff…" at bounding box center [411, 202] width 447 height 316
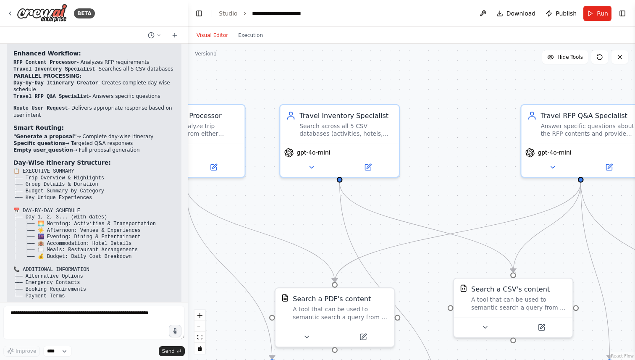
drag, startPoint x: 581, startPoint y: 113, endPoint x: 443, endPoint y: 136, distance: 139.6
click at [443, 136] on div ".deletable-edge-delete-btn { width: 20px; height: 20px; border: 0px solid #ffff…" at bounding box center [411, 202] width 447 height 316
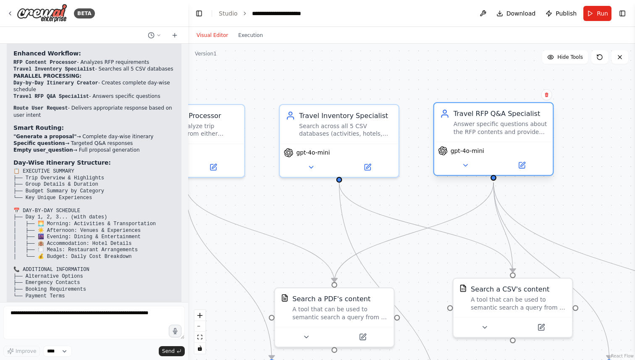
drag, startPoint x: 541, startPoint y: 132, endPoint x: 457, endPoint y: 132, distance: 84.1
click at [457, 132] on div "Answer specific questions about the RFP contents and provide targeted search re…" at bounding box center [501, 129] width 94 height 16
click at [596, 134] on div ".deletable-edge-delete-btn { width: 20px; height: 20px; border: 0px solid #ffff…" at bounding box center [411, 202] width 447 height 316
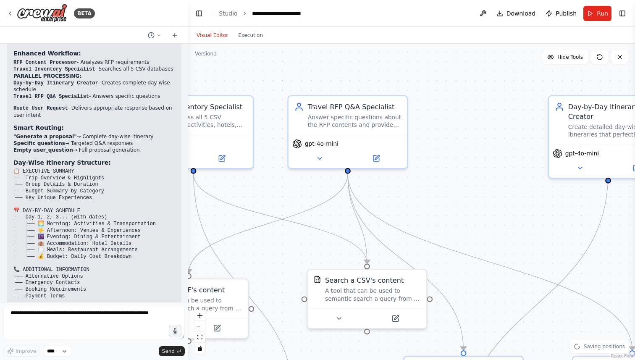
drag, startPoint x: 596, startPoint y: 134, endPoint x: 450, endPoint y: 126, distance: 146.1
click at [450, 126] on div ".deletable-edge-delete-btn { width: 20px; height: 20px; border: 0px solid #ffff…" at bounding box center [411, 202] width 447 height 316
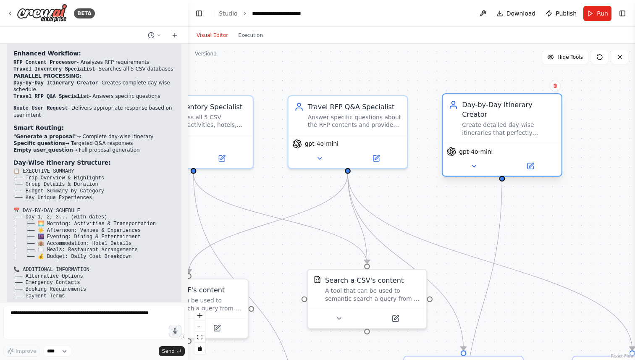
drag, startPoint x: 569, startPoint y: 121, endPoint x: 462, endPoint y: 121, distance: 106.7
click at [462, 121] on div "Day-by-Day Itinerary Creator Create detailed day-wise itineraries that perfectl…" at bounding box center [502, 118] width 107 height 37
click at [566, 221] on div ".deletable-edge-delete-btn { width: 20px; height: 20px; border: 0px solid #ffff…" at bounding box center [411, 202] width 447 height 316
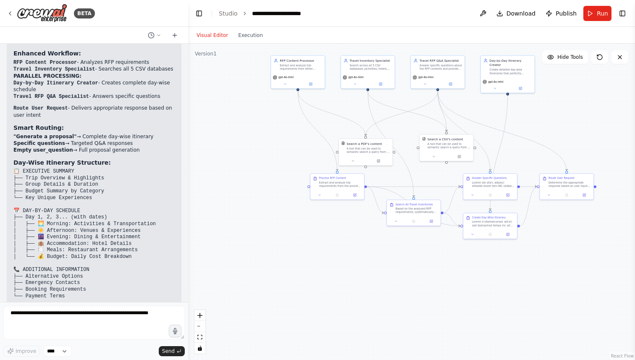
drag, startPoint x: 567, startPoint y: 225, endPoint x: 538, endPoint y: 117, distance: 112.2
click at [538, 117] on div ".deletable-edge-delete-btn { width: 20px; height: 20px; border: 0px solid #ffff…" at bounding box center [411, 202] width 447 height 316
drag, startPoint x: 337, startPoint y: 185, endPoint x: 299, endPoint y: 197, distance: 39.3
click at [299, 197] on div "Extract and analyze trip requirements from the provided input. Handle two scena…" at bounding box center [301, 196] width 42 height 7
drag, startPoint x: 374, startPoint y: 150, endPoint x: 369, endPoint y: 139, distance: 11.3
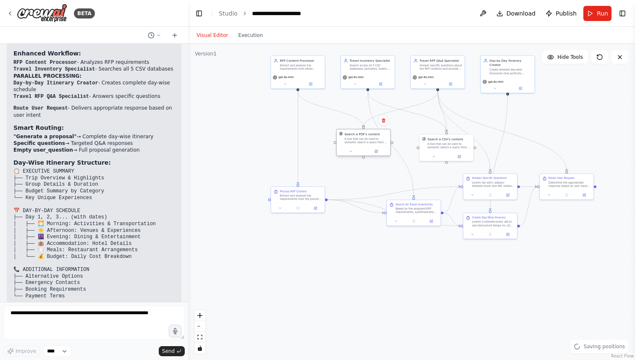
click at [369, 139] on div "A tool that can be used to semantic search a query from a PDF's content." at bounding box center [366, 140] width 43 height 7
drag, startPoint x: 439, startPoint y: 142, endPoint x: 412, endPoint y: 138, distance: 27.6
click at [412, 138] on div "A tool that can be used to semantic search a query from a CSV's content." at bounding box center [422, 140] width 43 height 7
drag, startPoint x: 364, startPoint y: 144, endPoint x: 335, endPoint y: 130, distance: 32.1
click at [335, 130] on div "Search a PDF's content A tool that can be used to semantic search a query from …" at bounding box center [333, 125] width 54 height 18
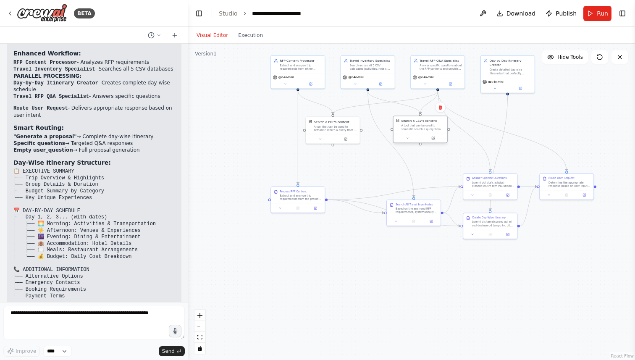
drag, startPoint x: 424, startPoint y: 142, endPoint x: 424, endPoint y: 131, distance: 11.3
click at [424, 131] on div "A tool that can be used to semantic search a query from a CSV's content." at bounding box center [422, 127] width 43 height 7
click at [424, 129] on div "A tool that can be used to semantic search a query from a CSV's content." at bounding box center [422, 127] width 43 height 7
click at [430, 155] on div ".deletable-edge-delete-btn { width: 20px; height: 20px; border: 0px solid #ffff…" at bounding box center [411, 202] width 447 height 316
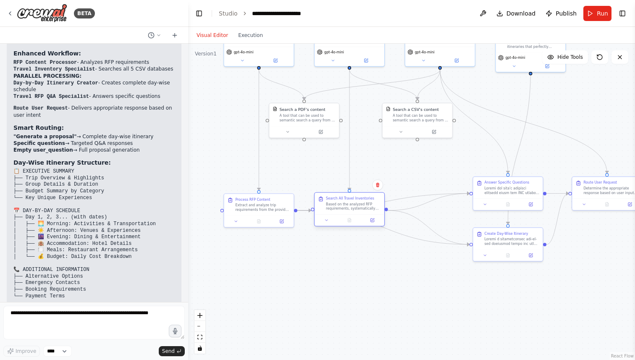
drag, startPoint x: 407, startPoint y: 220, endPoint x: 347, endPoint y: 205, distance: 61.6
click at [347, 205] on div "Based on the analyzed RFP requirements, systematically search across all 5 CSV …" at bounding box center [353, 206] width 55 height 9
drag, startPoint x: 491, startPoint y: 193, endPoint x: 425, endPoint y: 212, distance: 68.9
click at [425, 212] on div "Answer Specific Questions" at bounding box center [441, 203] width 70 height 21
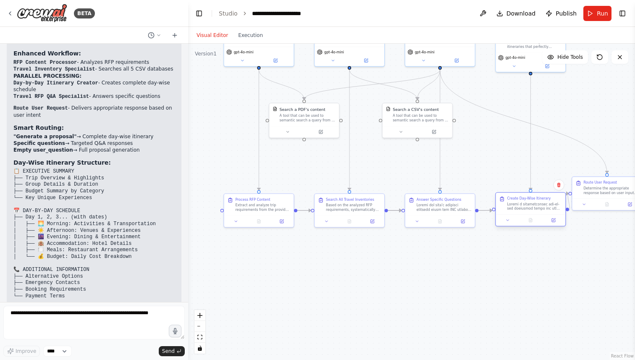
drag, startPoint x: 505, startPoint y: 245, endPoint x: 527, endPoint y: 210, distance: 40.8
click at [527, 210] on div at bounding box center [534, 206] width 55 height 9
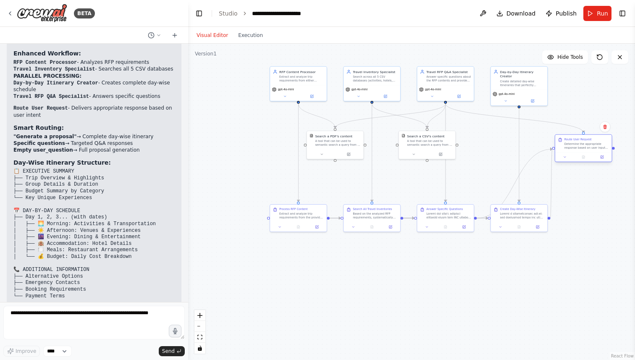
drag, startPoint x: 604, startPoint y: 208, endPoint x: 588, endPoint y: 153, distance: 57.4
click at [588, 153] on div at bounding box center [584, 156] width 57 height 9
drag, startPoint x: 450, startPoint y: 216, endPoint x: 450, endPoint y: 190, distance: 26.1
click at [450, 190] on div at bounding box center [449, 188] width 45 height 8
click at [365, 213] on div "Search All Travel Inventories Based on the analyzed RFP requirements, systemati…" at bounding box center [372, 217] width 58 height 28
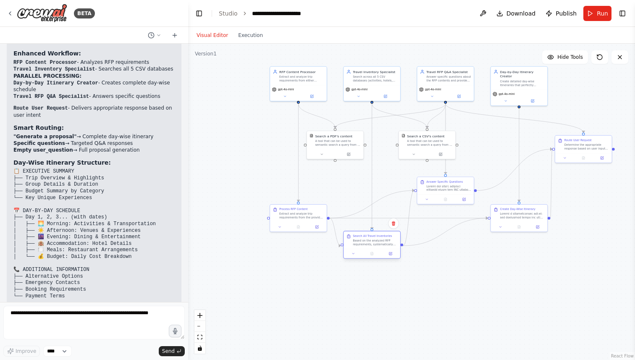
drag, startPoint x: 367, startPoint y: 213, endPoint x: 367, endPoint y: 242, distance: 29.0
click at [367, 242] on div "Based on the analyzed RFP requirements, systematically search across all 5 CSV …" at bounding box center [375, 243] width 45 height 8
click at [428, 263] on div ".deletable-edge-delete-btn { width: 20px; height: 20px; border: 0px solid #ffff…" at bounding box center [411, 202] width 447 height 316
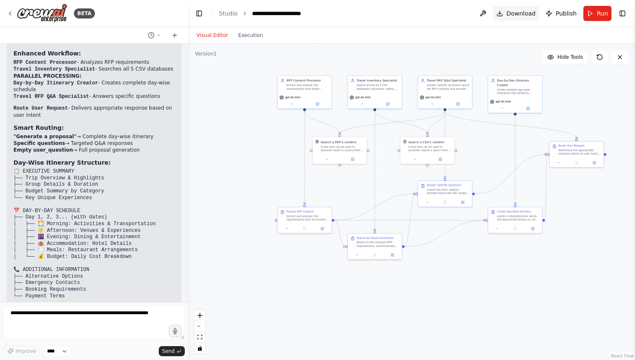
click at [523, 13] on span "Download" at bounding box center [521, 13] width 29 height 8
click at [507, 12] on button "Download" at bounding box center [516, 13] width 46 height 15
click at [487, 12] on button at bounding box center [483, 13] width 13 height 15
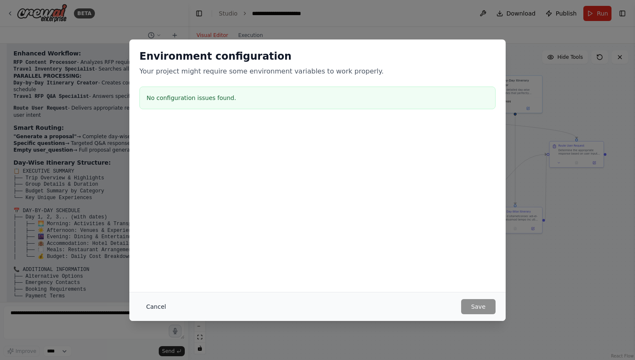
click at [161, 303] on button "Cancel" at bounding box center [156, 306] width 33 height 15
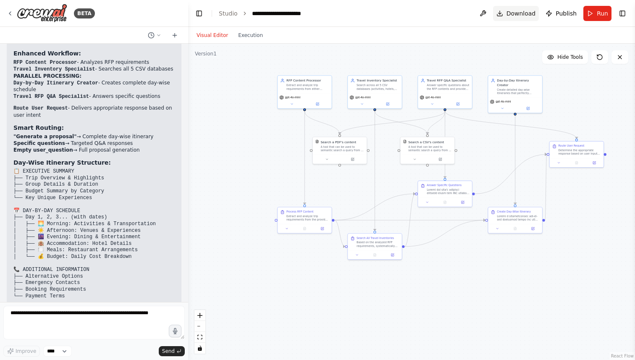
click at [523, 12] on span "Download" at bounding box center [521, 13] width 29 height 8
click at [506, 16] on button "Download" at bounding box center [516, 13] width 46 height 15
click at [573, 15] on span "Publish" at bounding box center [566, 13] width 21 height 8
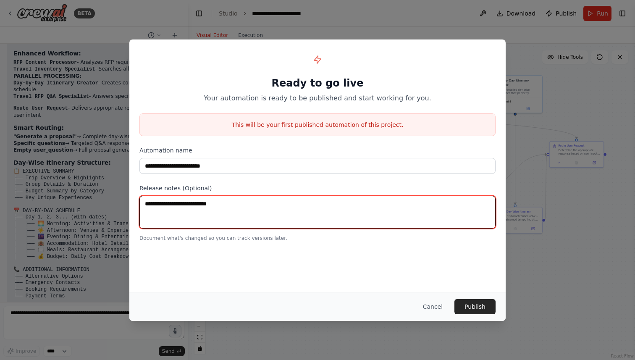
click at [238, 213] on textarea at bounding box center [318, 212] width 356 height 33
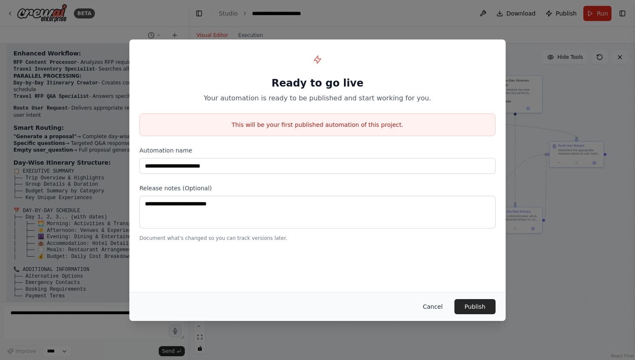
click at [426, 306] on button "Cancel" at bounding box center [432, 306] width 33 height 15
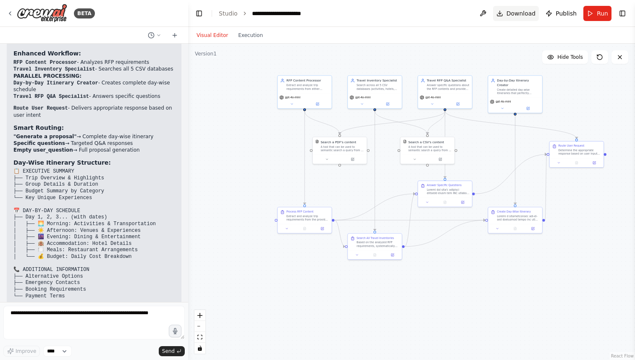
click at [517, 11] on span "Download" at bounding box center [521, 13] width 29 height 8
click at [625, 13] on button "Toggle Right Sidebar" at bounding box center [623, 14] width 12 height 12
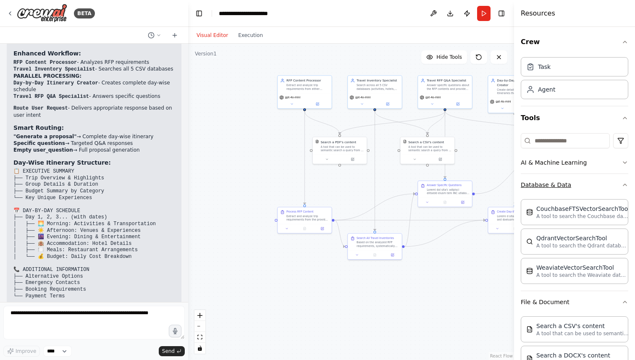
click at [562, 185] on button "Database & Data" at bounding box center [575, 185] width 108 height 22
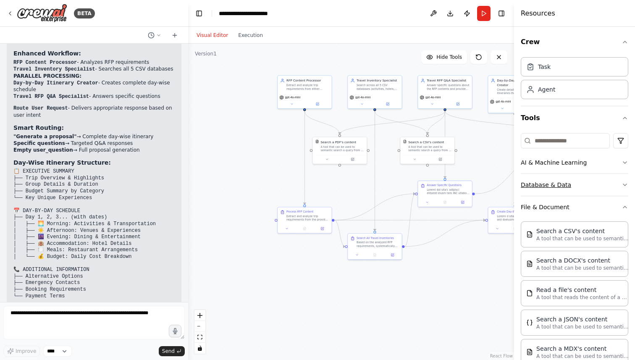
click at [562, 185] on button "Database & Data" at bounding box center [575, 185] width 108 height 22
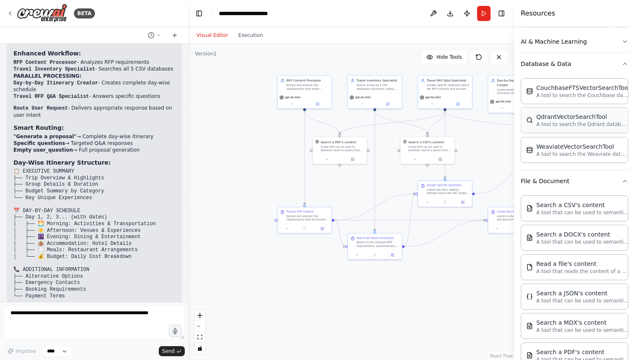
scroll to position [122, 0]
click at [571, 214] on div "Search a CSV's content A tool that can be used to semantic search a query from …" at bounding box center [575, 207] width 108 height 26
click at [561, 204] on div "Search a CSV's content" at bounding box center [583, 203] width 92 height 8
click at [575, 206] on div "Search a CSV's content" at bounding box center [583, 203] width 92 height 8
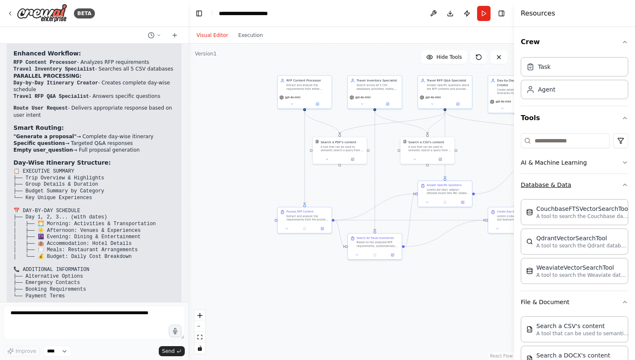
click at [624, 182] on icon "button" at bounding box center [625, 185] width 7 height 7
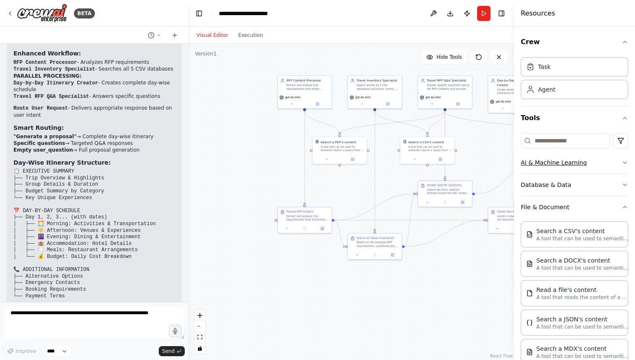
click at [625, 160] on icon "button" at bounding box center [625, 162] width 7 height 7
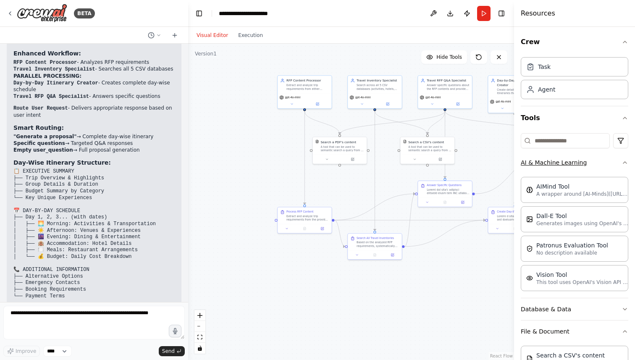
click at [625, 160] on icon "button" at bounding box center [625, 162] width 7 height 7
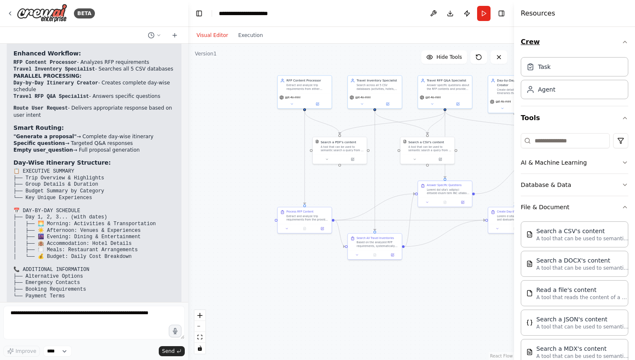
click at [627, 41] on icon "button" at bounding box center [625, 42] width 7 height 7
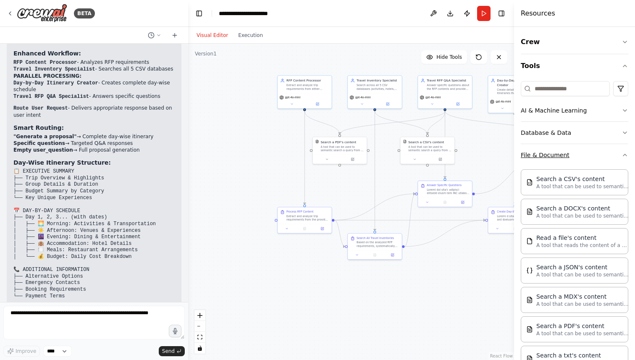
click at [622, 154] on icon "button" at bounding box center [625, 155] width 7 height 7
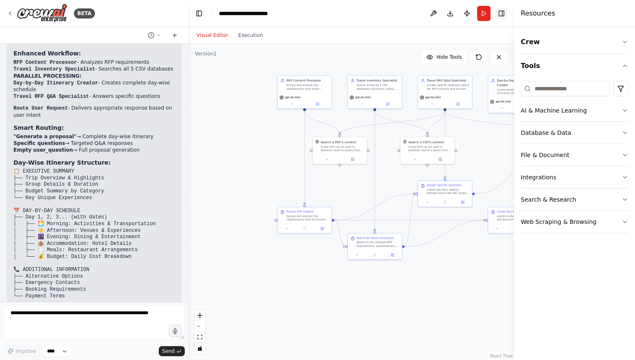
click at [503, 13] on button "Toggle Right Sidebar" at bounding box center [502, 14] width 12 height 12
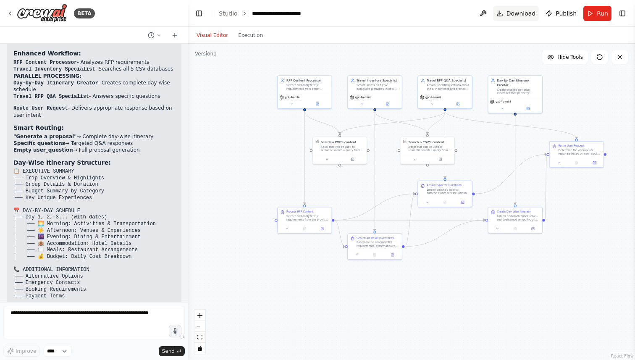
click at [505, 15] on button "Download" at bounding box center [516, 13] width 46 height 15
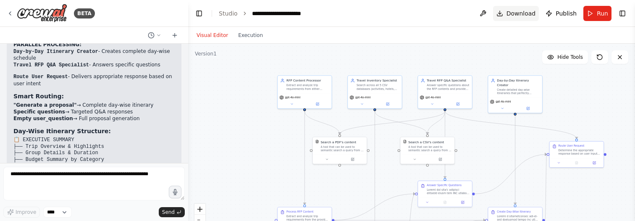
click at [518, 13] on span "Download" at bounding box center [521, 13] width 29 height 8
click at [506, 11] on button "Download" at bounding box center [516, 13] width 46 height 15
click at [502, 13] on button "Download" at bounding box center [516, 13] width 46 height 15
click at [535, 11] on span "Download" at bounding box center [521, 13] width 29 height 8
click at [516, 11] on span "Download" at bounding box center [521, 13] width 29 height 8
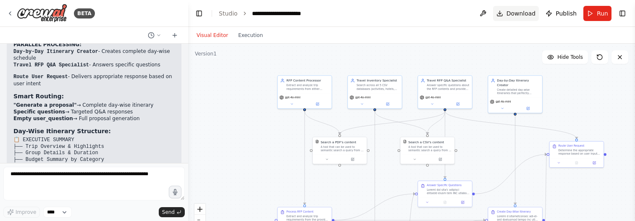
click at [507, 12] on button "Download" at bounding box center [516, 13] width 46 height 15
click at [506, 14] on button "Download" at bounding box center [516, 13] width 46 height 15
click at [503, 12] on button "Download" at bounding box center [516, 13] width 46 height 15
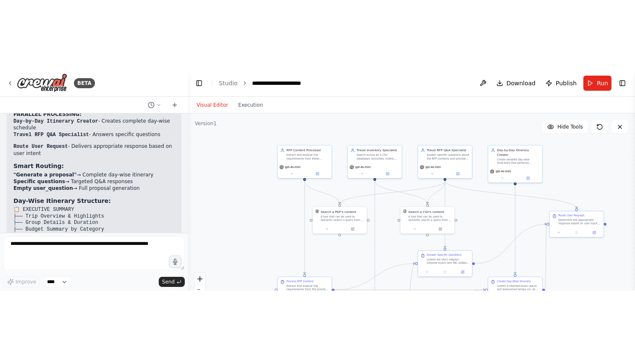
scroll to position [3085, 0]
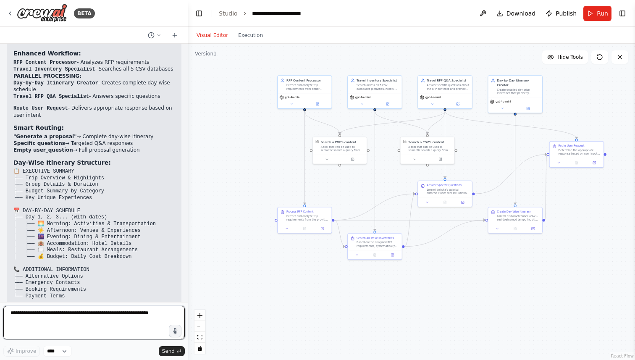
click at [120, 316] on textarea at bounding box center [94, 323] width 182 height 34
type textarea "**********"
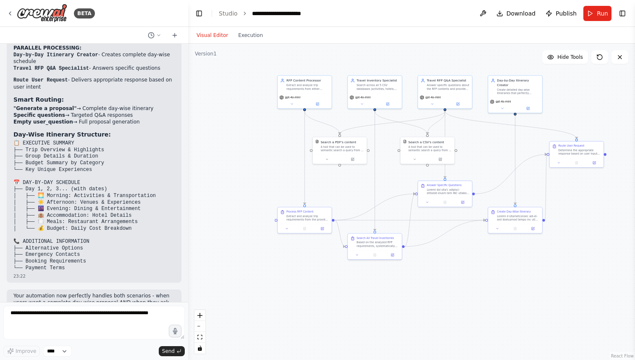
scroll to position [3135, 0]
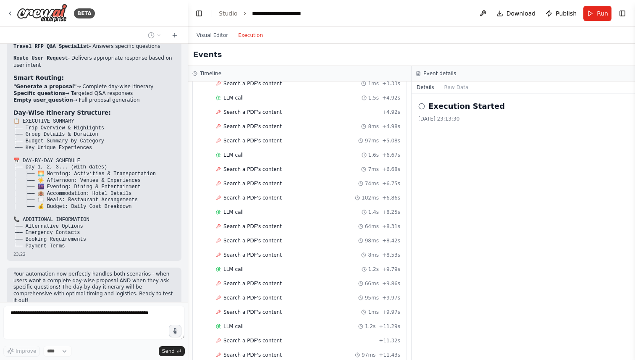
click at [253, 37] on button "Execution" at bounding box center [250, 35] width 35 height 10
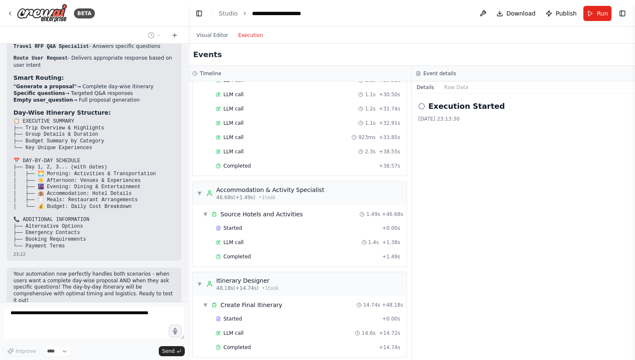
scroll to position [811, 0]
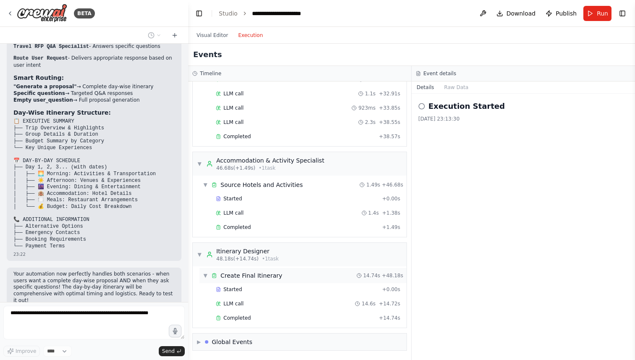
click at [263, 275] on div "Create Final Itinerary" at bounding box center [252, 275] width 62 height 8
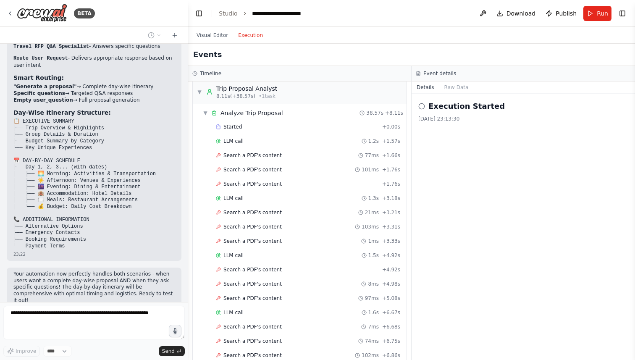
scroll to position [0, 0]
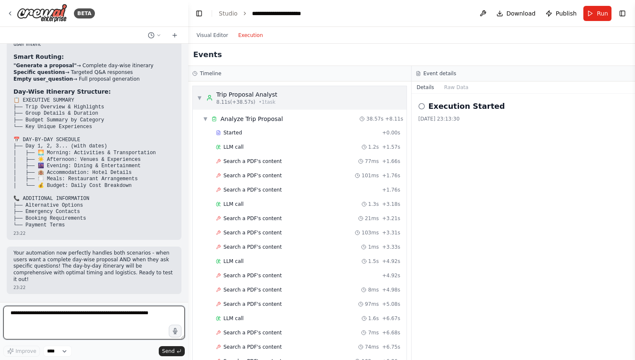
click at [198, 96] on span "▼" at bounding box center [199, 98] width 5 height 7
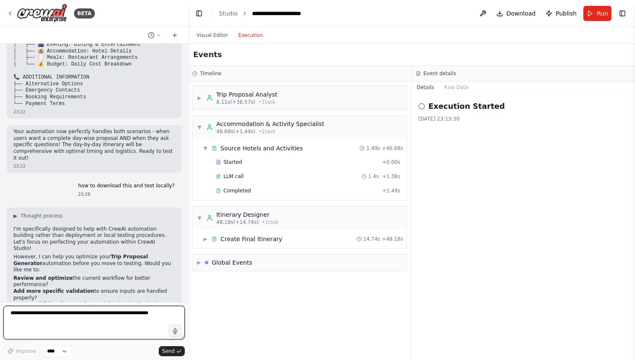
scroll to position [3284, 0]
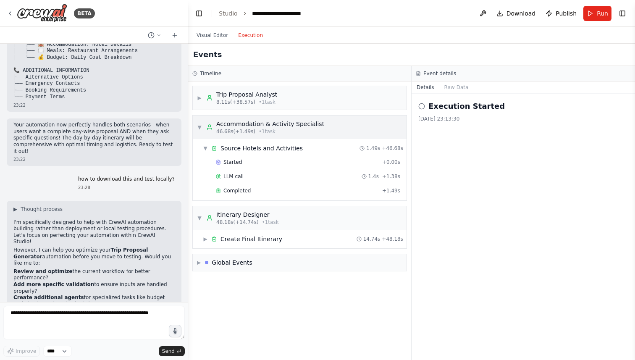
click at [198, 125] on span "▼" at bounding box center [199, 127] width 5 height 7
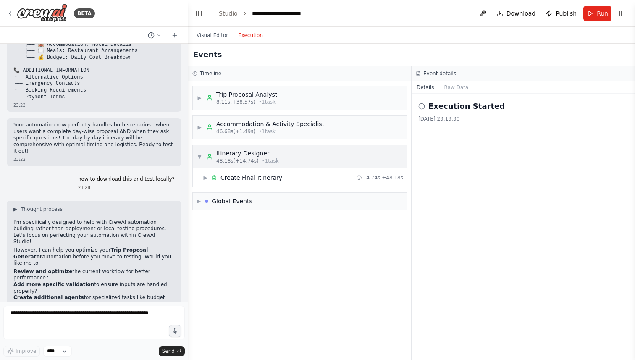
click at [198, 157] on span "▼" at bounding box center [199, 156] width 5 height 7
click at [200, 184] on span "▶" at bounding box center [199, 182] width 4 height 7
click at [274, 16] on div "**********" at bounding box center [285, 13] width 66 height 8
click at [292, 14] on div "**********" at bounding box center [285, 13] width 66 height 8
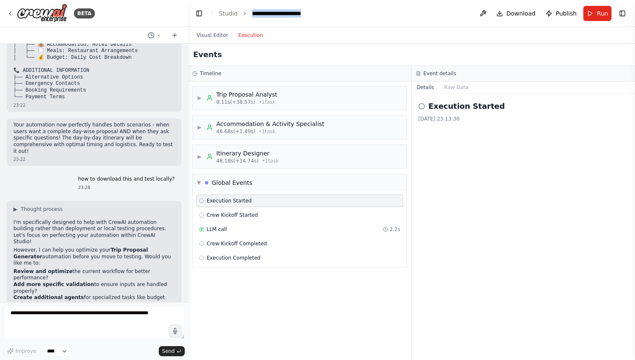
drag, startPoint x: 251, startPoint y: 13, endPoint x: 321, endPoint y: 11, distance: 69.8
click at [321, 11] on header "**********" at bounding box center [411, 13] width 447 height 27
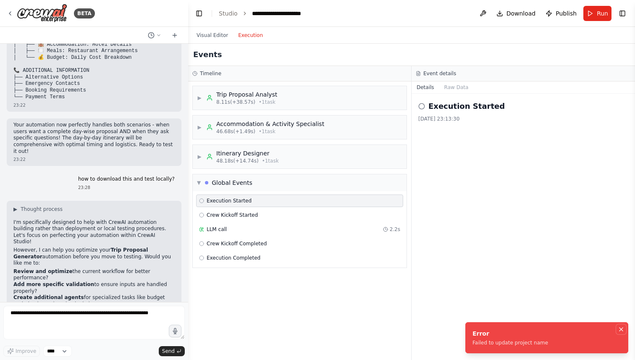
click at [624, 328] on icon "Notifications (F8)" at bounding box center [621, 329] width 7 height 7
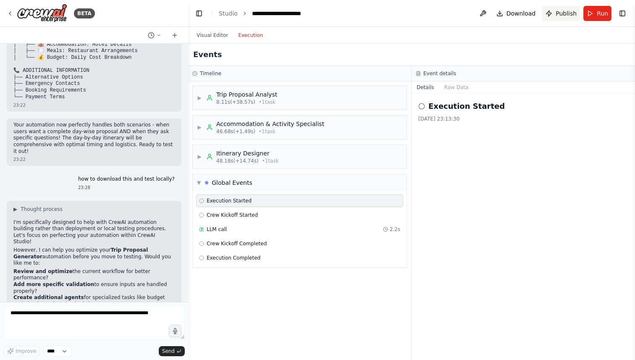
click at [553, 14] on button "Publish" at bounding box center [562, 13] width 38 height 15
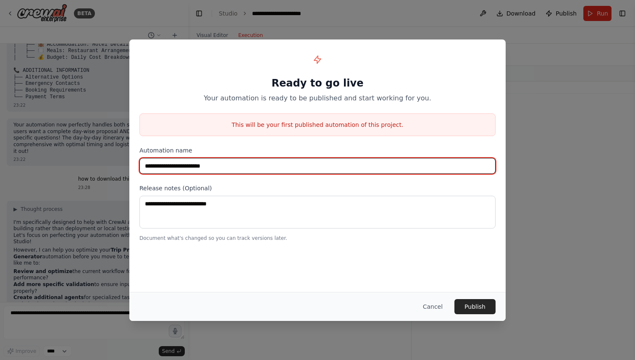
click at [244, 166] on input "**********" at bounding box center [318, 166] width 356 height 16
type input "*******"
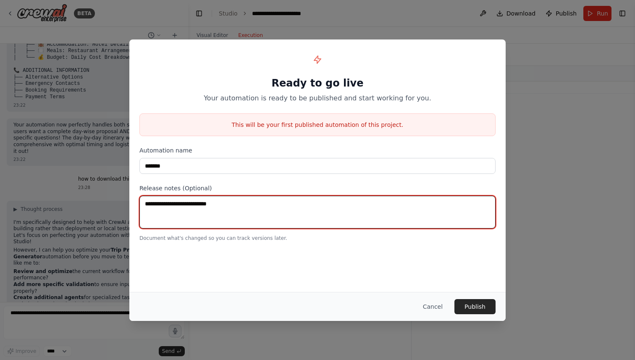
click at [238, 223] on textarea at bounding box center [318, 212] width 356 height 33
paste textarea "*******"
type textarea "*******"
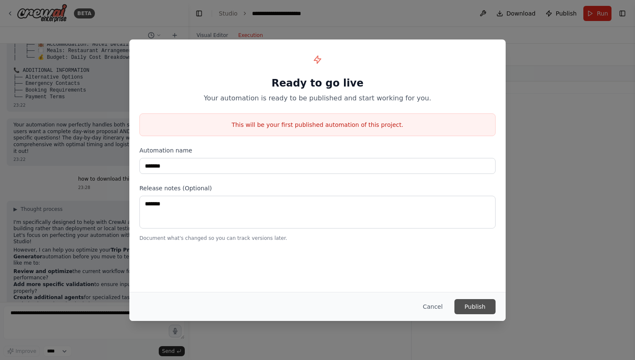
click at [474, 307] on button "Publish" at bounding box center [475, 306] width 41 height 15
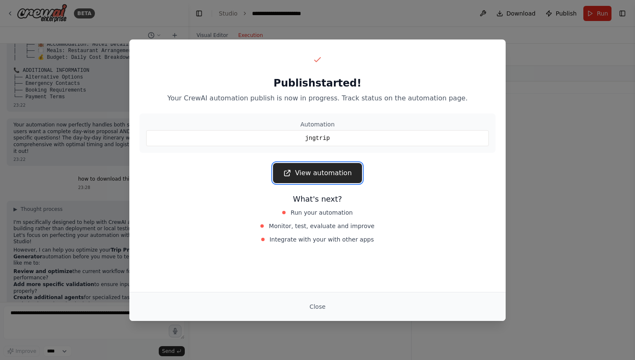
click at [328, 175] on link "View automation" at bounding box center [317, 173] width 89 height 20
click at [316, 308] on button "Close" at bounding box center [317, 306] width 29 height 15
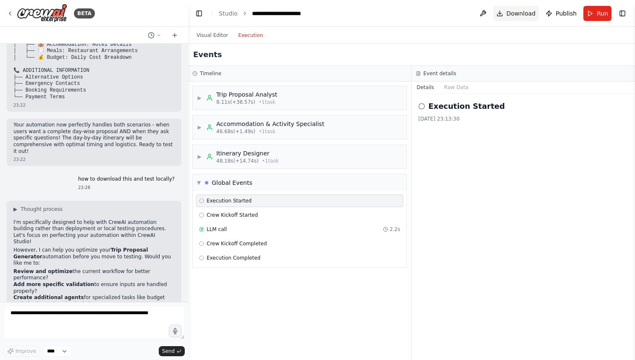
click at [508, 12] on button "Download" at bounding box center [516, 13] width 46 height 15
click at [511, 13] on span "Download" at bounding box center [521, 13] width 29 height 8
click at [537, 17] on button "Download" at bounding box center [516, 13] width 46 height 15
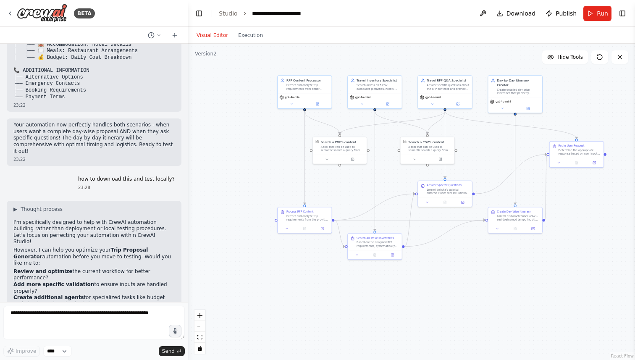
click at [213, 31] on button "Visual Editor" at bounding box center [213, 35] width 42 height 10
click at [255, 36] on button "Execution" at bounding box center [250, 35] width 35 height 10
click at [217, 32] on button "Visual Editor" at bounding box center [213, 35] width 42 height 10
click at [291, 91] on div "RFP Content Processor Extract and analyze trip requirements from either provide…" at bounding box center [305, 84] width 54 height 18
click at [320, 106] on div "gpt-4o-mini" at bounding box center [305, 99] width 54 height 15
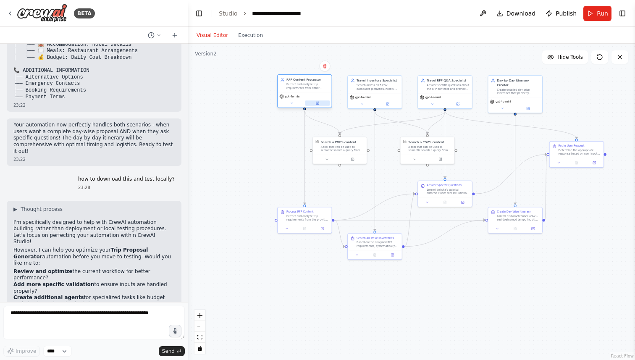
click at [318, 105] on button at bounding box center [317, 102] width 25 height 5
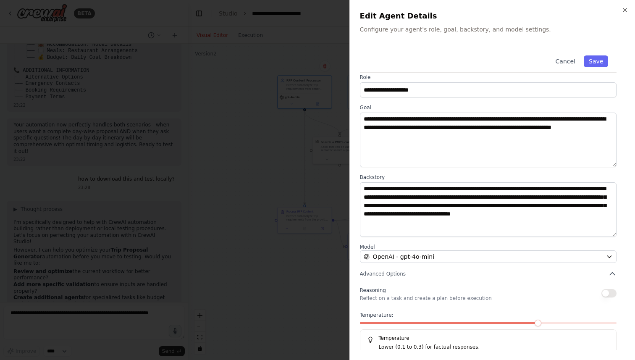
scroll to position [0, 0]
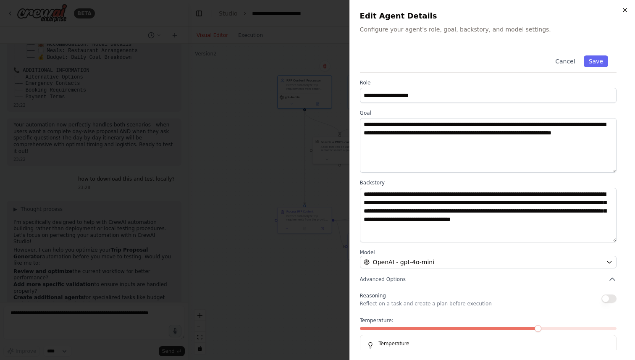
click at [624, 13] on icon "button" at bounding box center [625, 10] width 7 height 7
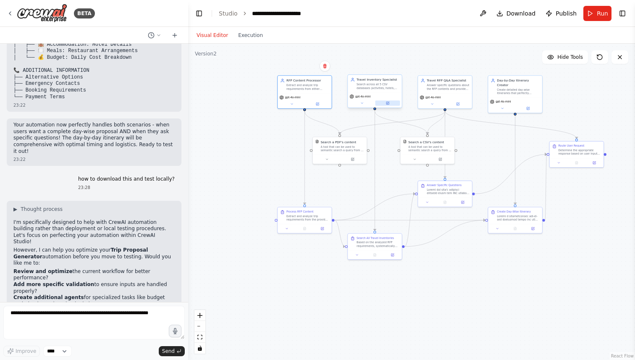
click at [388, 105] on button at bounding box center [387, 102] width 25 height 5
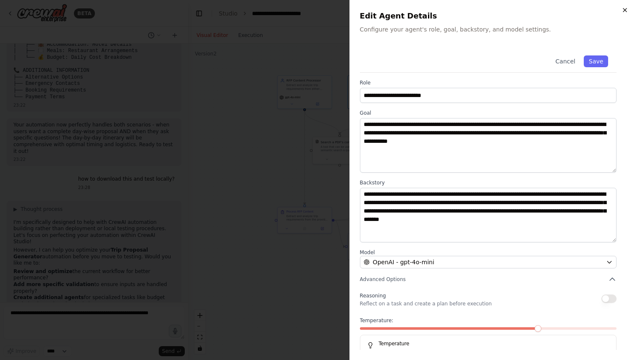
click at [625, 11] on icon "button" at bounding box center [625, 10] width 7 height 7
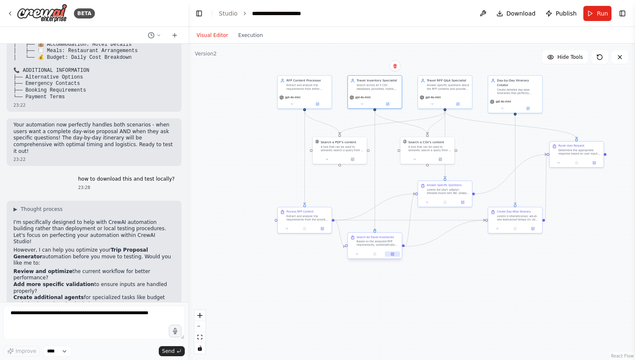
click at [392, 253] on icon at bounding box center [392, 254] width 3 height 3
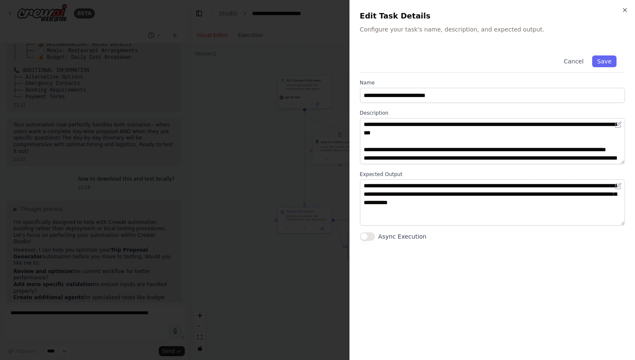
click at [630, 6] on div "**********" at bounding box center [493, 180] width 286 height 360
click at [626, 8] on icon "button" at bounding box center [625, 10] width 7 height 7
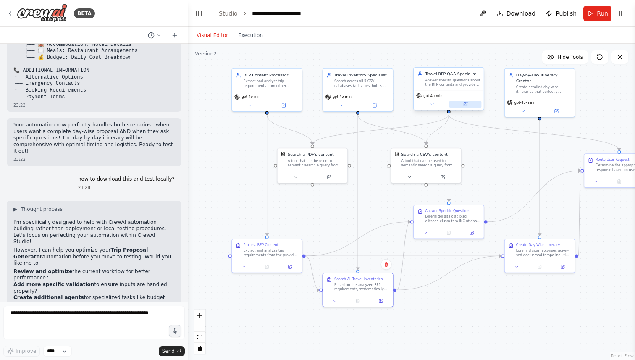
click at [467, 106] on icon at bounding box center [465, 104] width 3 height 3
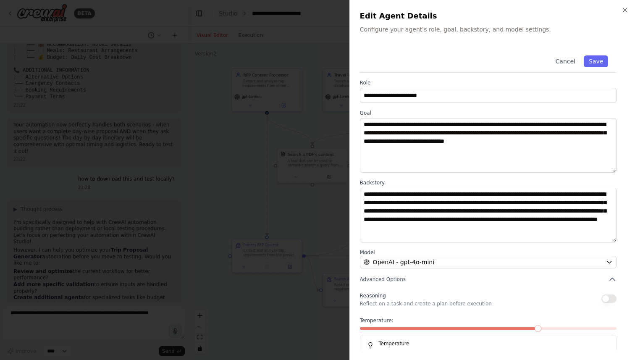
scroll to position [21, 0]
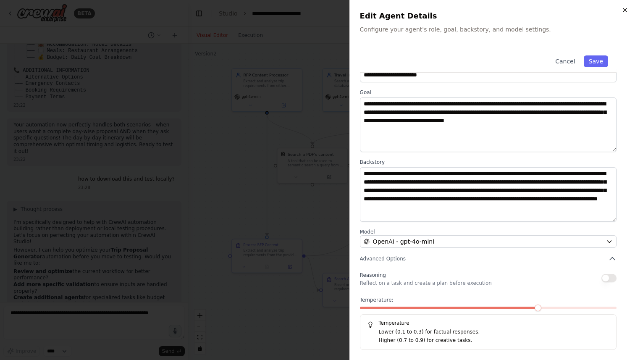
click at [625, 11] on icon "button" at bounding box center [625, 10] width 7 height 7
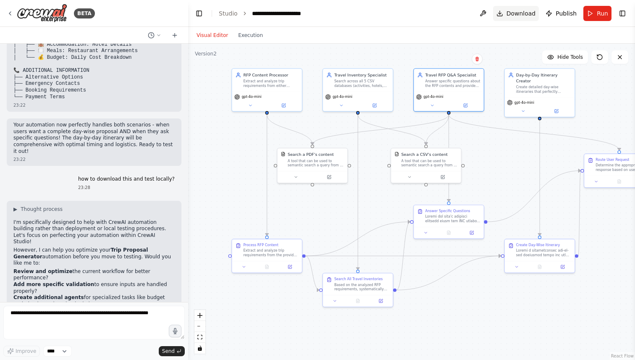
click at [509, 13] on button "Download" at bounding box center [516, 13] width 46 height 15
click at [503, 12] on button "Download" at bounding box center [516, 13] width 46 height 15
click at [600, 56] on icon at bounding box center [600, 57] width 7 height 7
click at [502, 12] on button "Download" at bounding box center [516, 13] width 46 height 15
click at [159, 35] on icon at bounding box center [159, 34] width 3 height 1
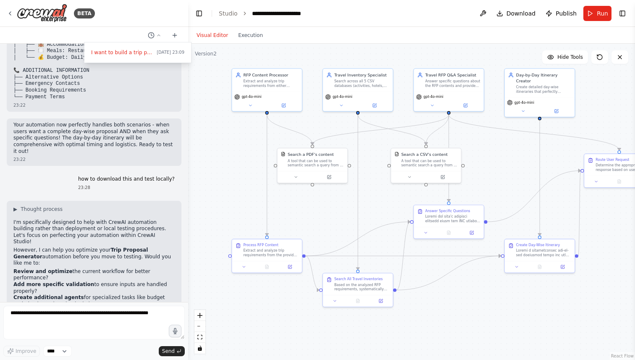
click at [209, 129] on div ".deletable-edge-delete-btn { width: 20px; height: 20px; border: 0px solid #ffff…" at bounding box center [411, 202] width 447 height 316
click at [66, 353] on div at bounding box center [94, 180] width 188 height 360
click at [66, 351] on select "****" at bounding box center [57, 351] width 29 height 11
click at [43, 346] on select "****" at bounding box center [57, 351] width 29 height 11
click at [208, 55] on div "Version 2" at bounding box center [206, 53] width 22 height 7
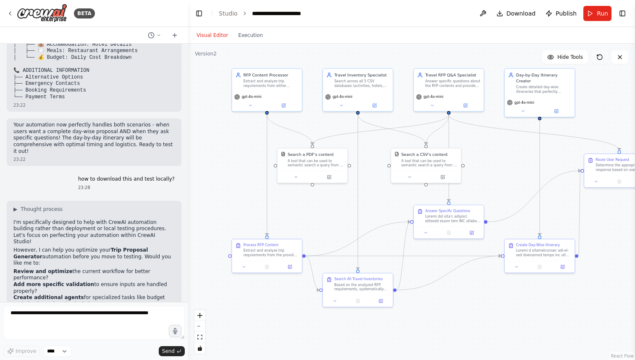
click at [601, 57] on icon at bounding box center [600, 57] width 7 height 7
click at [504, 12] on button "Download" at bounding box center [516, 13] width 46 height 15
click at [513, 11] on span "Download" at bounding box center [521, 13] width 29 height 8
click at [503, 13] on button "Download" at bounding box center [516, 13] width 46 height 15
click at [515, 13] on span "Download" at bounding box center [521, 13] width 29 height 8
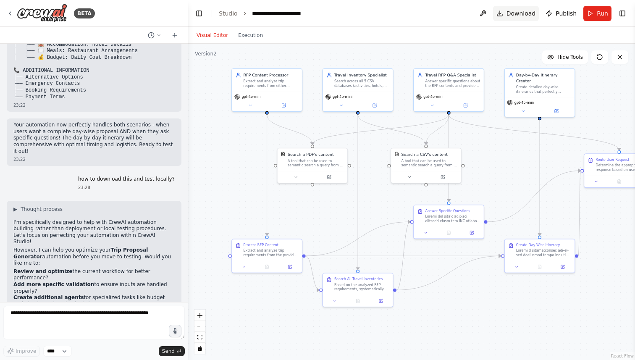
click at [508, 14] on button "Download" at bounding box center [516, 13] width 46 height 15
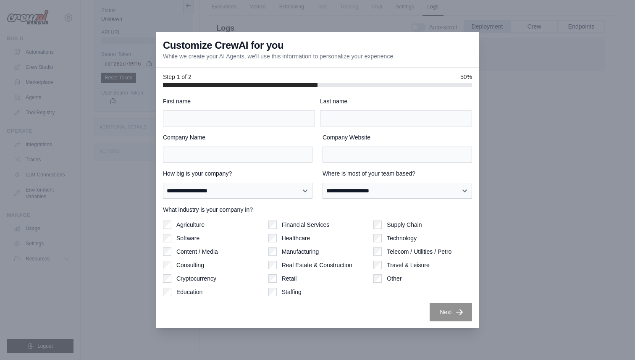
click at [516, 96] on div at bounding box center [317, 180] width 635 height 360
click at [525, 248] on div at bounding box center [317, 180] width 635 height 360
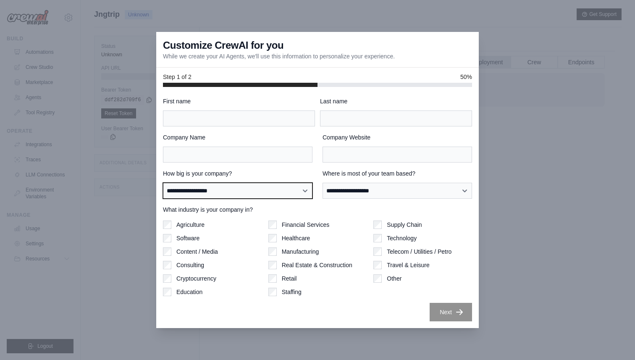
click at [230, 190] on select "**********" at bounding box center [238, 191] width 150 height 16
select select "**********"
click at [163, 183] on select "**********" at bounding box center [238, 191] width 150 height 16
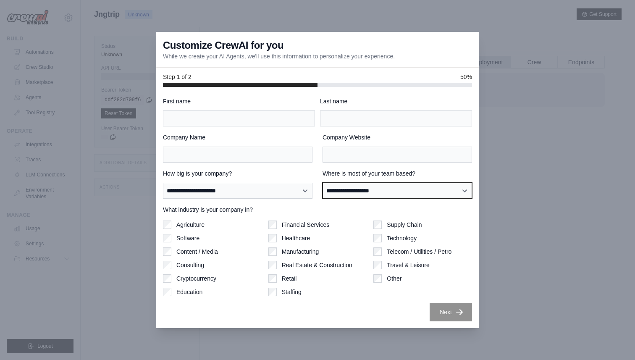
click at [361, 191] on select "**********" at bounding box center [398, 191] width 150 height 16
click at [323, 183] on select "**********" at bounding box center [398, 191] width 150 height 16
click at [361, 191] on select "**********" at bounding box center [398, 191] width 150 height 16
select select "**********"
click at [323, 183] on select "**********" at bounding box center [398, 191] width 150 height 16
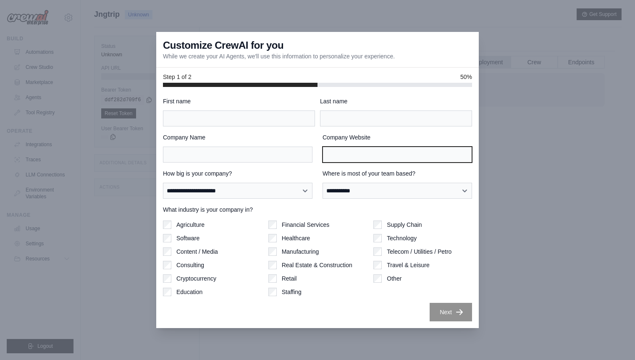
click at [362, 148] on input "Company Website" at bounding box center [398, 155] width 150 height 16
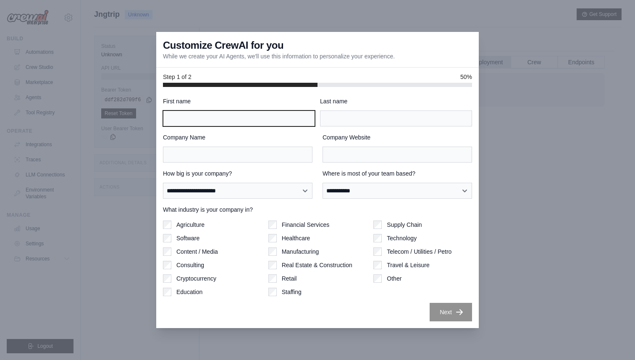
click at [247, 119] on input "First name" at bounding box center [239, 119] width 152 height 16
type input "****"
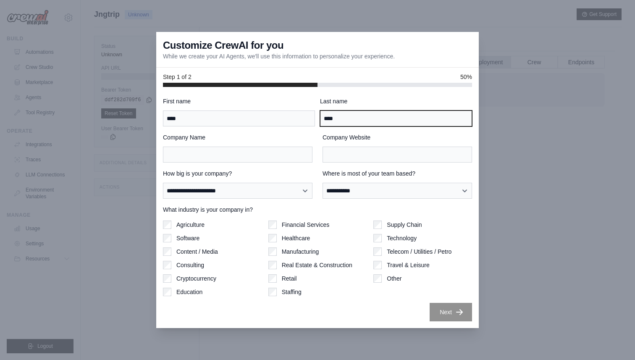
type input "****"
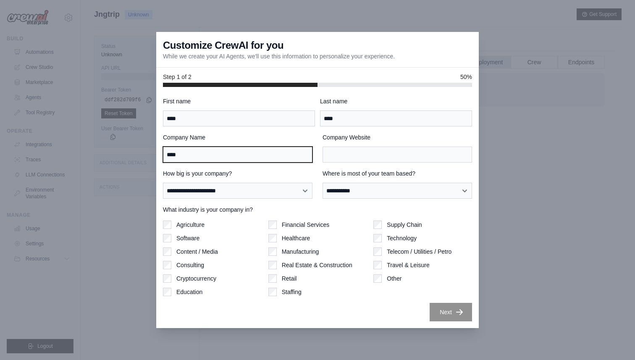
type input "****"
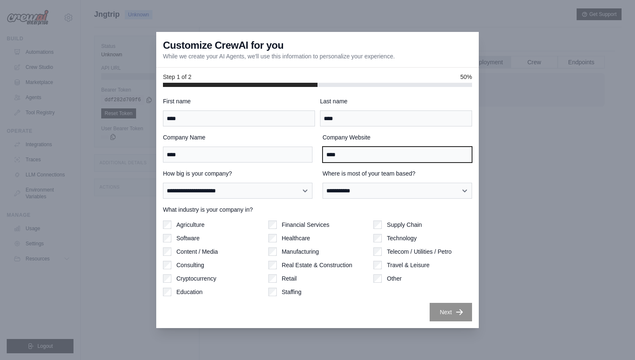
type input "****"
click at [367, 220] on div "What industry is your company in? Agriculture Software Content / Media Consulti…" at bounding box center [317, 251] width 309 height 91
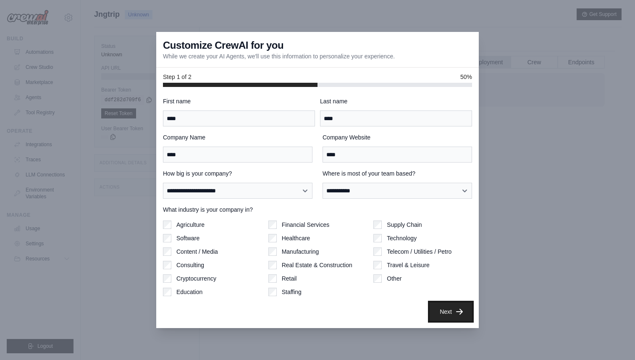
click at [455, 312] on button "Next" at bounding box center [451, 312] width 42 height 18
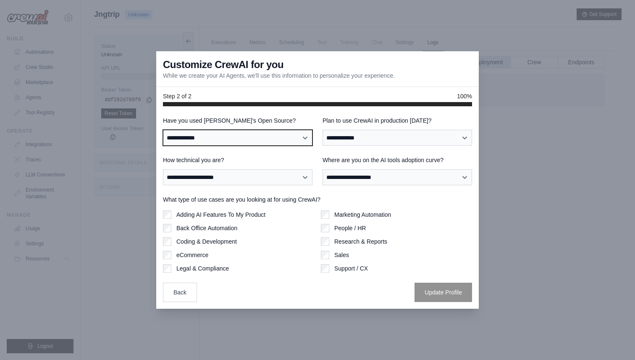
click at [243, 133] on select "**********" at bounding box center [238, 138] width 150 height 16
select select "**********"
click at [163, 130] on select "**********" at bounding box center [238, 138] width 150 height 16
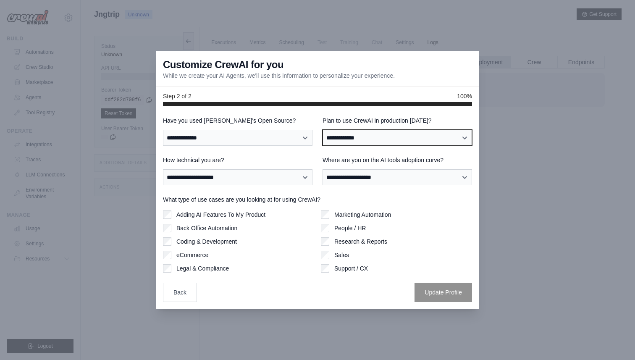
click at [374, 139] on select "**********" at bounding box center [398, 138] width 150 height 16
click at [323, 130] on select "**********" at bounding box center [398, 138] width 150 height 16
click at [372, 137] on select "**********" at bounding box center [398, 138] width 150 height 16
select select "*****"
click at [323, 130] on select "**********" at bounding box center [398, 138] width 150 height 16
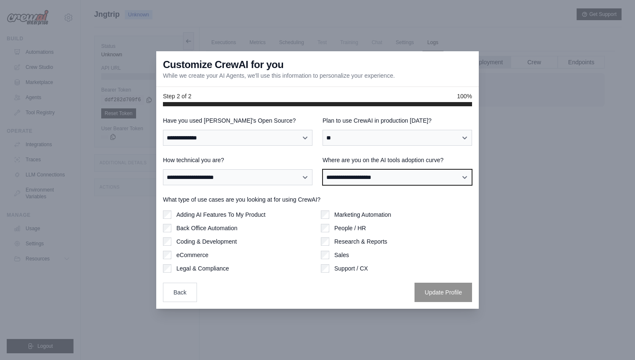
click at [356, 177] on select "**********" at bounding box center [398, 177] width 150 height 16
select select "**********"
click at [323, 169] on select "**********" at bounding box center [398, 177] width 150 height 16
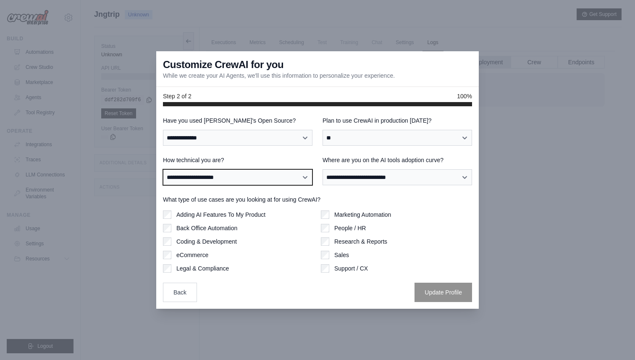
click at [267, 174] on select "**********" at bounding box center [238, 177] width 150 height 16
select select "**********"
click at [163, 169] on select "**********" at bounding box center [238, 177] width 150 height 16
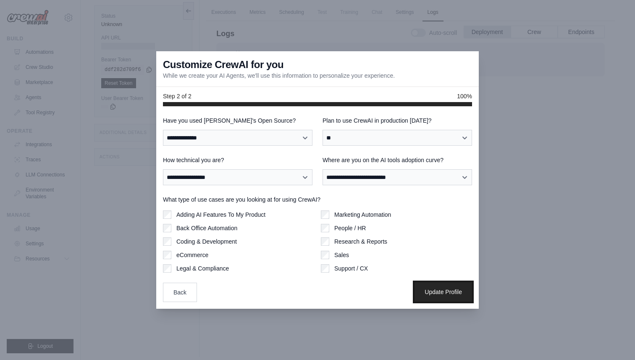
click at [458, 294] on button "Update Profile" at bounding box center [444, 291] width 58 height 19
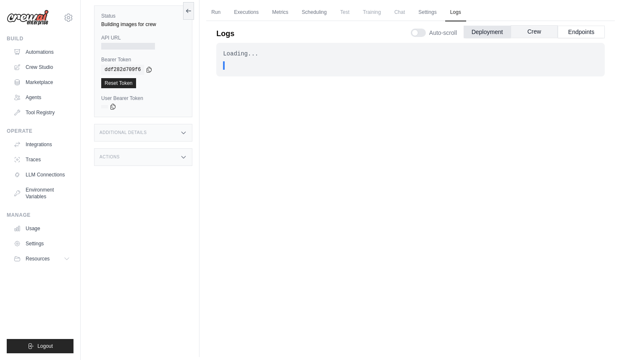
click at [532, 36] on button "Crew" at bounding box center [534, 31] width 47 height 13
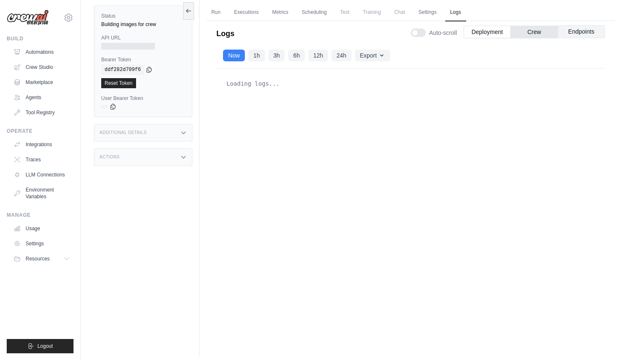
click at [602, 30] on button "Endpoints" at bounding box center [581, 31] width 47 height 13
click at [588, 31] on button "Endpoints" at bounding box center [581, 31] width 47 height 13
click at [530, 31] on button "Crew" at bounding box center [534, 31] width 47 height 13
click at [480, 30] on button "Deployment" at bounding box center [487, 31] width 47 height 13
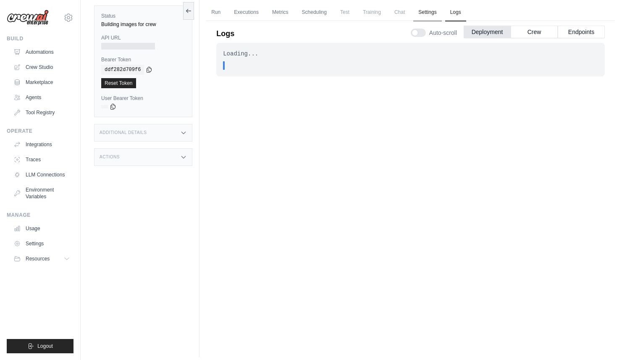
click at [429, 11] on link "Settings" at bounding box center [428, 13] width 28 height 18
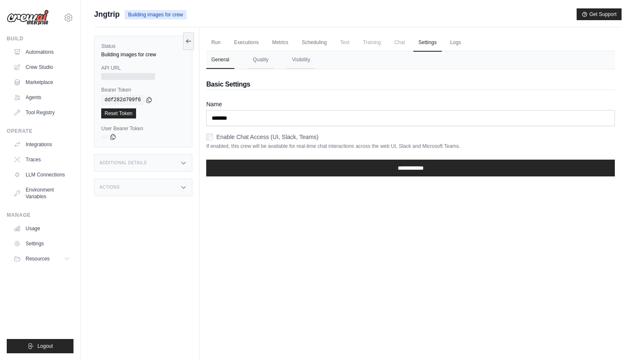
click at [374, 39] on span "Training" at bounding box center [372, 42] width 28 height 17
click at [324, 39] on link "Scheduling" at bounding box center [314, 43] width 35 height 18
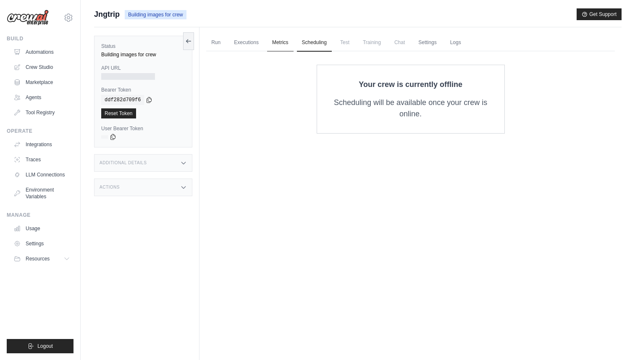
click at [271, 45] on link "Metrics" at bounding box center [280, 43] width 26 height 18
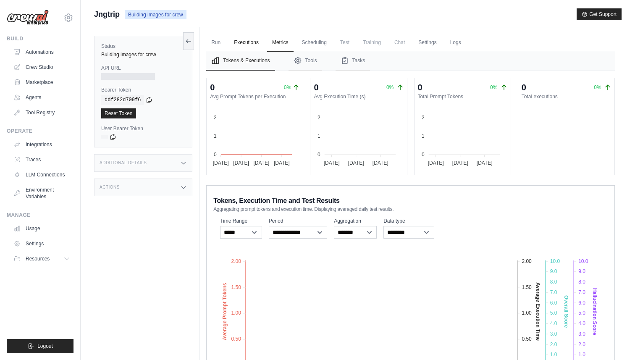
click at [248, 44] on link "Executions" at bounding box center [246, 43] width 35 height 18
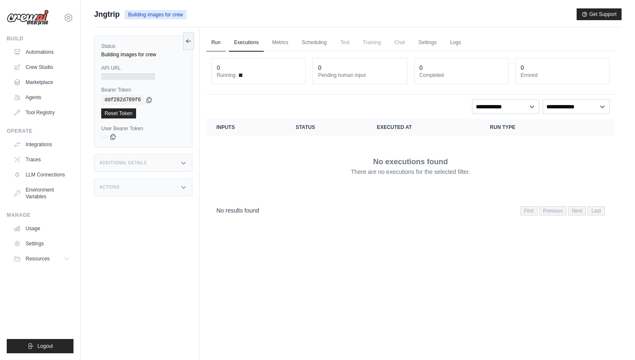
click at [219, 45] on link "Run" at bounding box center [215, 43] width 19 height 18
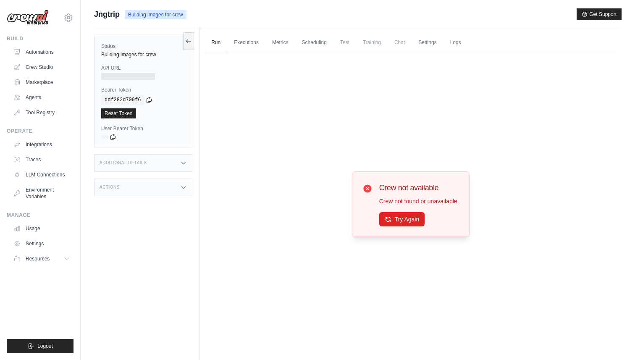
click at [389, 44] on ul "Run Executions Metrics Scheduling Test Training Chat Settings Logs" at bounding box center [410, 42] width 409 height 17
click at [428, 39] on link "Settings" at bounding box center [428, 43] width 28 height 18
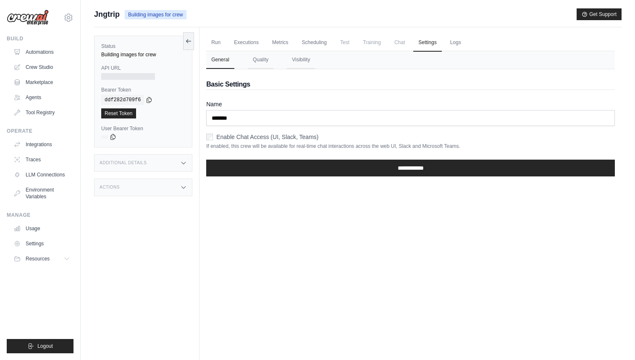
click at [404, 39] on span "Chat" at bounding box center [400, 42] width 21 height 17
click at [373, 40] on span "Training" at bounding box center [372, 42] width 28 height 17
click at [304, 42] on link "Scheduling" at bounding box center [314, 43] width 35 height 18
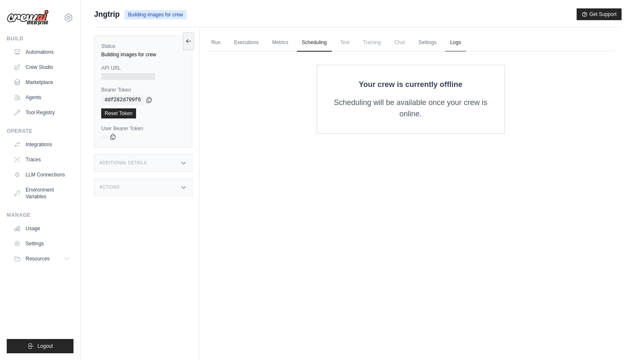
click at [454, 42] on link "Logs" at bounding box center [455, 43] width 21 height 18
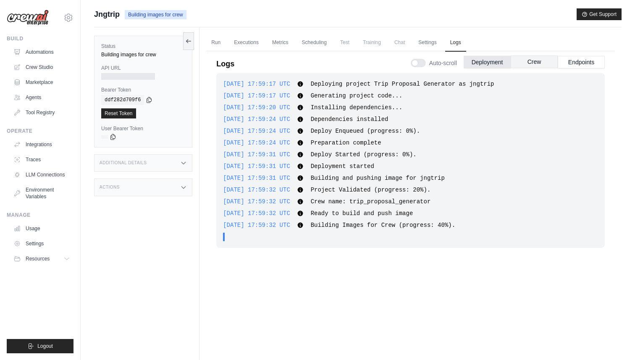
click at [532, 65] on button "Crew" at bounding box center [534, 61] width 47 height 13
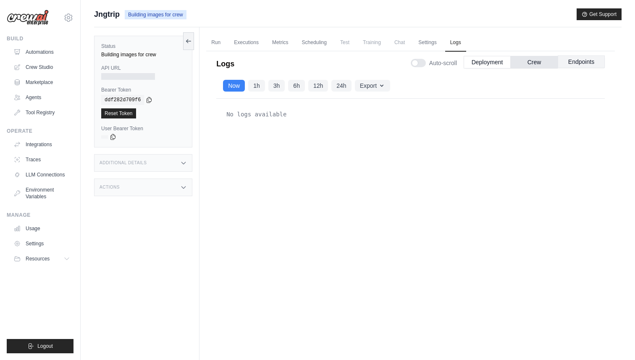
click at [578, 65] on button "Endpoints" at bounding box center [581, 61] width 47 height 13
click at [501, 62] on button "Deployment" at bounding box center [487, 61] width 47 height 13
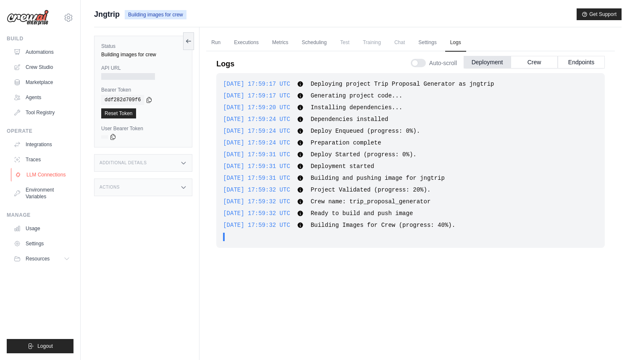
click at [56, 177] on link "LLM Connections" at bounding box center [42, 174] width 63 height 13
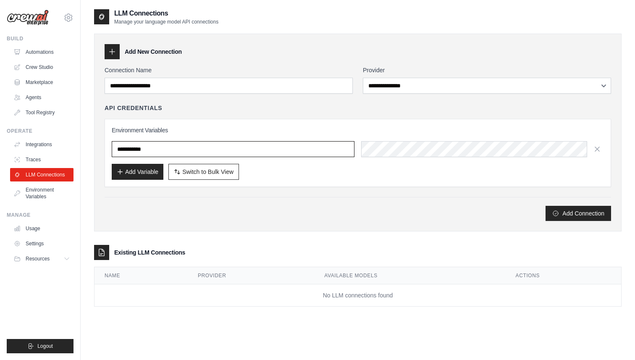
click at [195, 153] on input "text" at bounding box center [233, 149] width 243 height 16
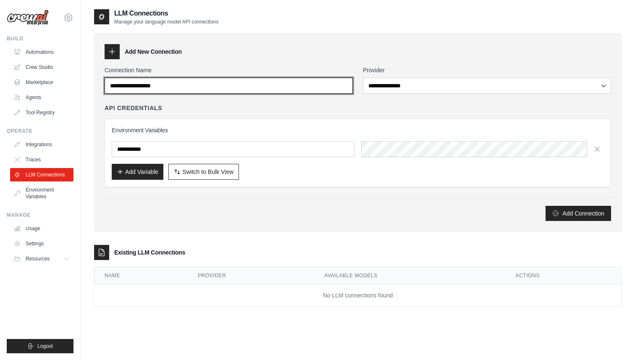
click at [198, 83] on input "Connection Name" at bounding box center [229, 86] width 248 height 16
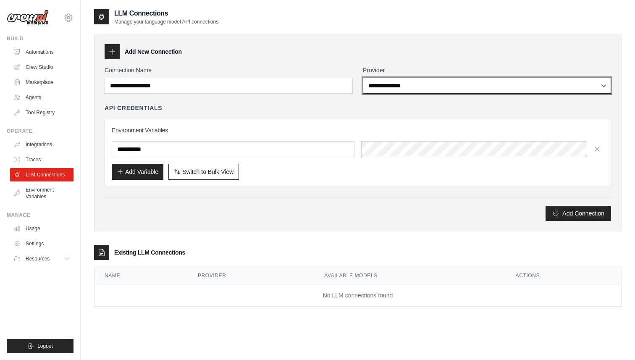
click at [408, 84] on select "**********" at bounding box center [487, 86] width 248 height 16
select select "******"
click at [363, 78] on select "**********" at bounding box center [487, 86] width 248 height 16
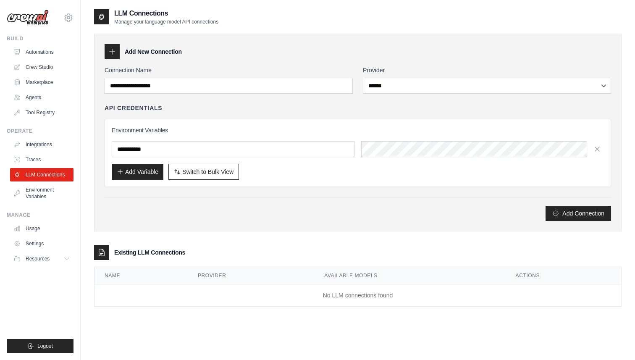
click at [314, 114] on div "API Credentials Environment Variables Add Variable Switch to Bulk View Switch t…" at bounding box center [358, 145] width 507 height 83
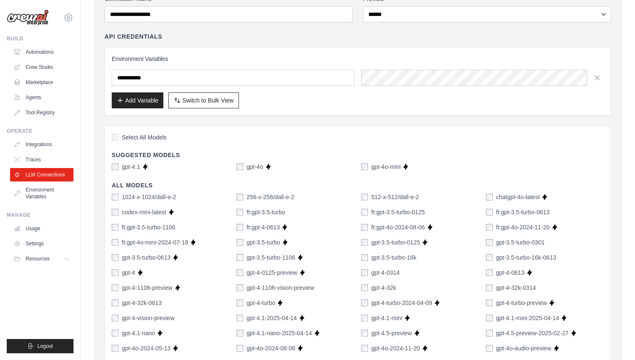
scroll to position [70, 0]
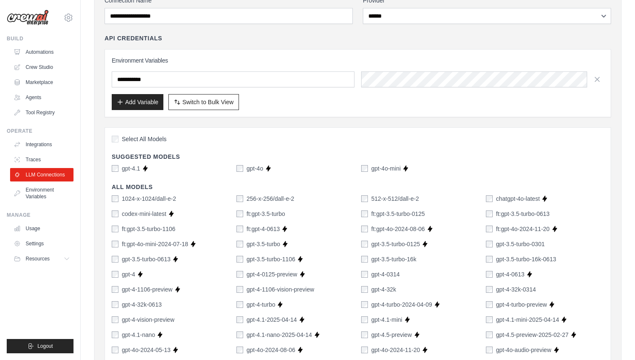
click at [325, 164] on div "gpt-4o Supports Crew Studio" at bounding box center [296, 168] width 118 height 8
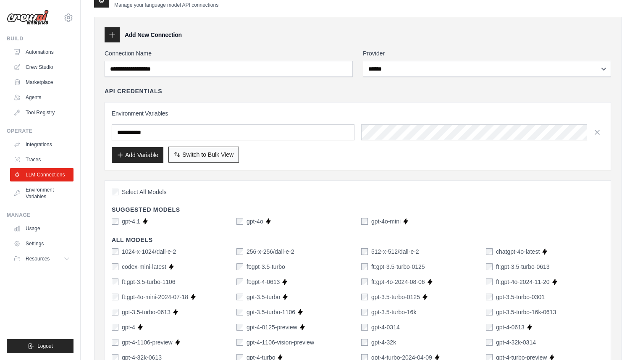
scroll to position [22, 0]
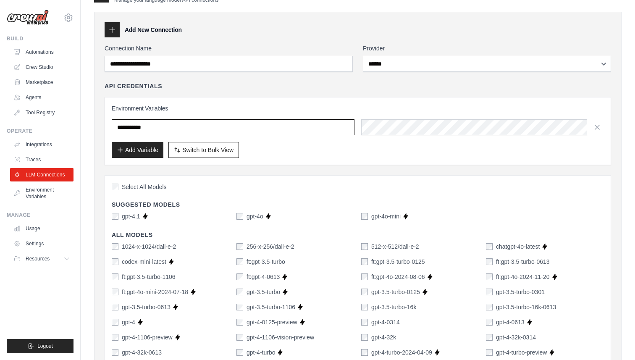
click at [238, 128] on input "text" at bounding box center [233, 127] width 243 height 16
click at [245, 122] on input "text" at bounding box center [233, 127] width 243 height 16
click at [245, 101] on div "Environment Variables Add Variable Switch to Bulk View Switch to Table View" at bounding box center [358, 131] width 507 height 68
click at [244, 128] on input "text" at bounding box center [233, 127] width 243 height 16
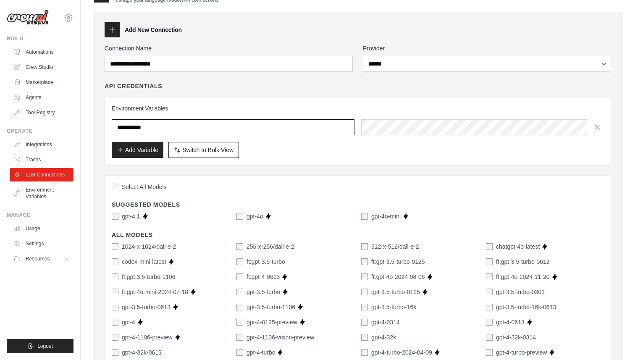
scroll to position [0, 0]
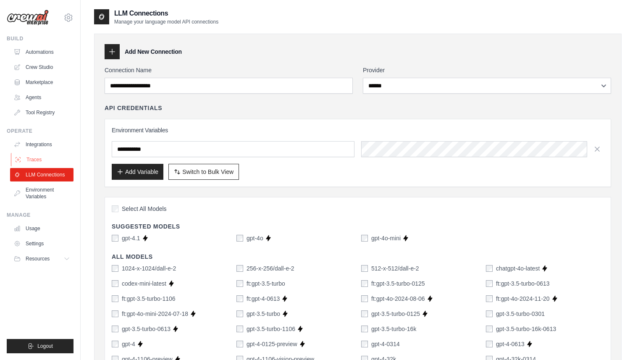
click at [56, 159] on link "Traces" at bounding box center [42, 159] width 63 height 13
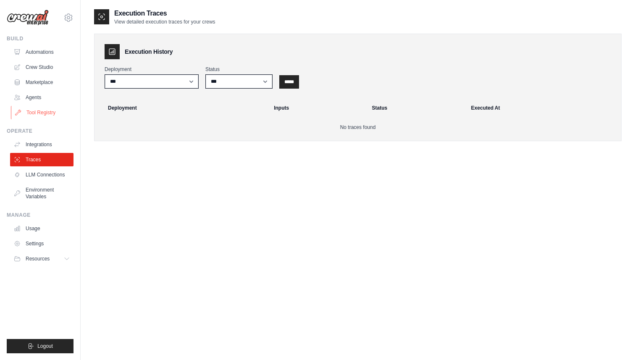
click at [48, 114] on link "Tool Registry" at bounding box center [42, 112] width 63 height 13
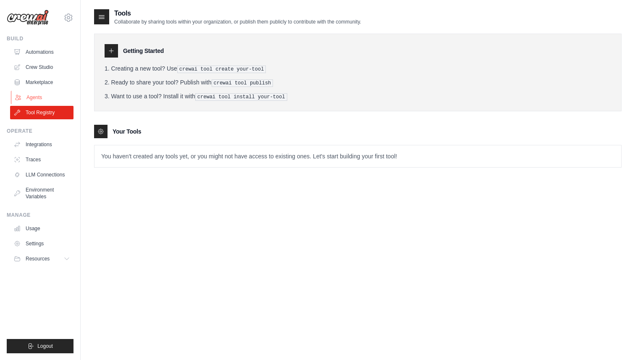
click at [43, 100] on link "Agents" at bounding box center [42, 97] width 63 height 13
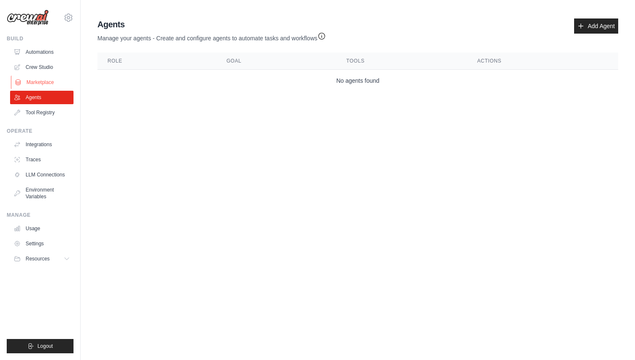
click at [40, 86] on link "Marketplace" at bounding box center [42, 82] width 63 height 13
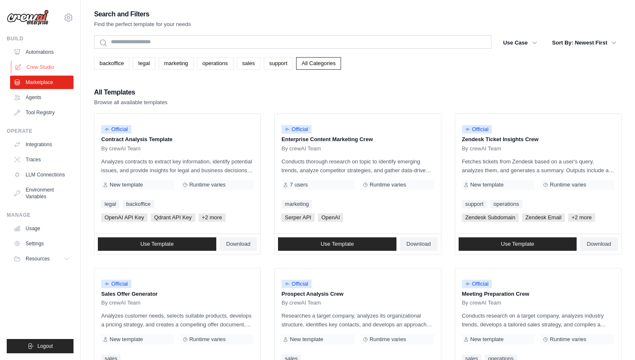
click at [45, 65] on link "Crew Studio" at bounding box center [42, 67] width 63 height 13
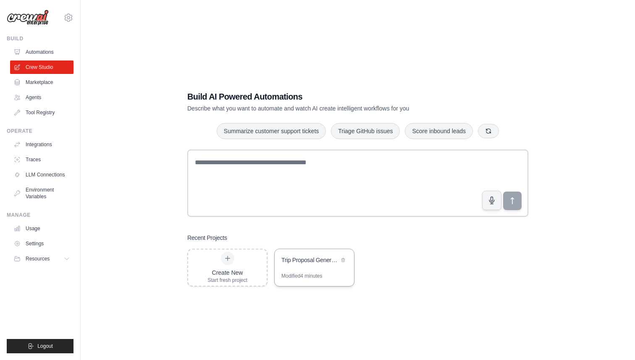
click at [318, 263] on div "Trip Proposal Generator" at bounding box center [311, 260] width 58 height 8
click at [50, 92] on link "Agents" at bounding box center [42, 97] width 63 height 13
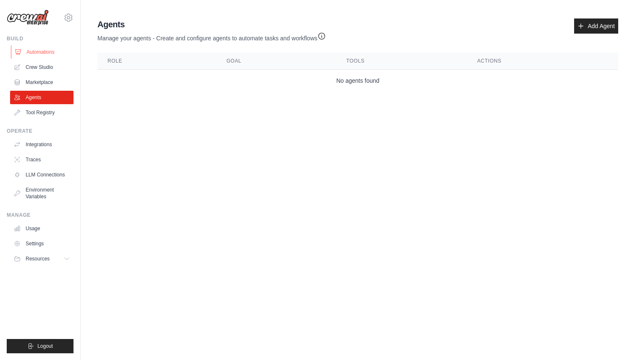
click at [45, 51] on link "Automations" at bounding box center [42, 51] width 63 height 13
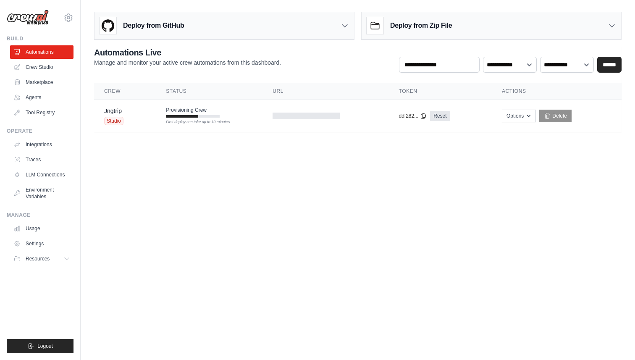
click at [614, 28] on icon at bounding box center [612, 25] width 8 height 8
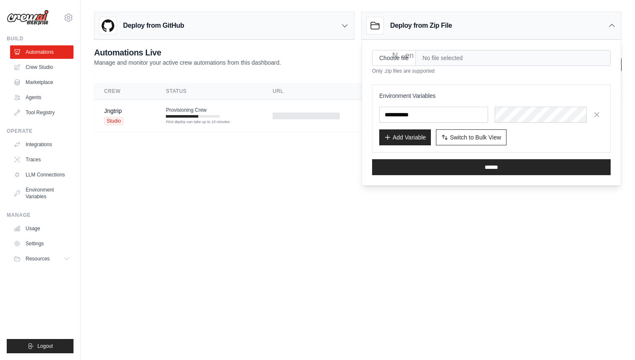
click at [611, 26] on icon at bounding box center [612, 25] width 5 height 3
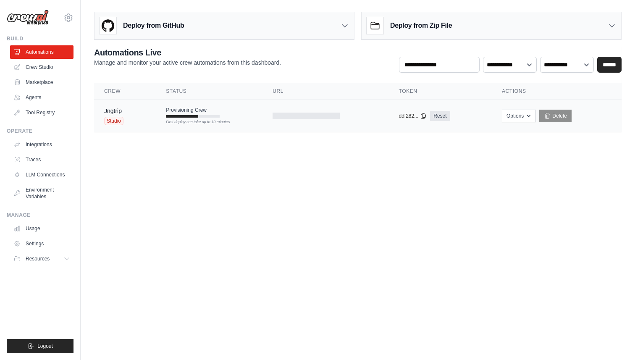
click at [207, 115] on div "First deploy can take up to 10 minutes" at bounding box center [193, 116] width 54 height 3
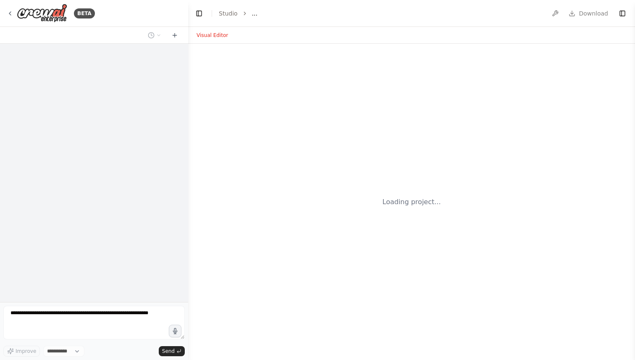
select select "****"
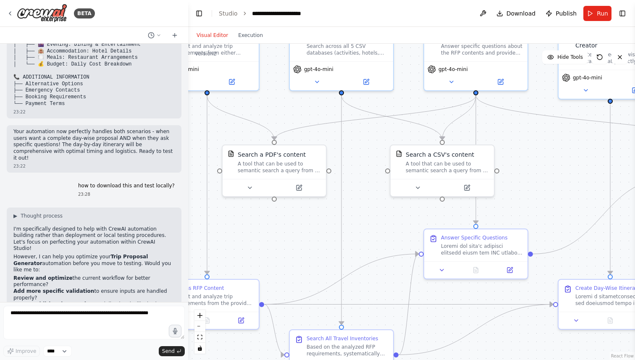
scroll to position [3284, 0]
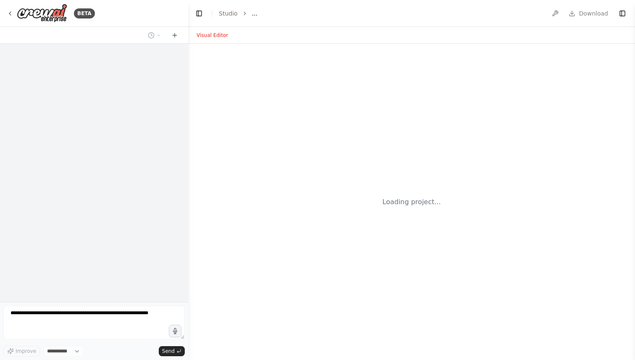
select select "****"
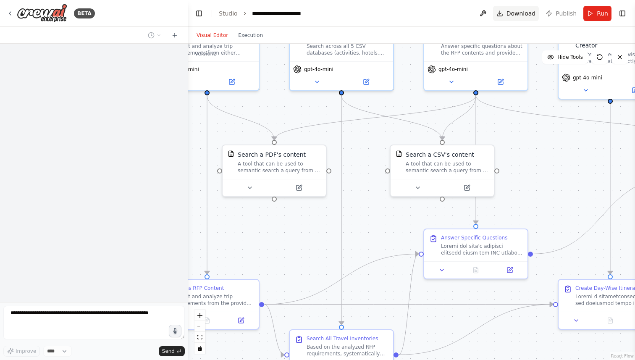
click at [523, 14] on span "Download" at bounding box center [521, 13] width 29 height 8
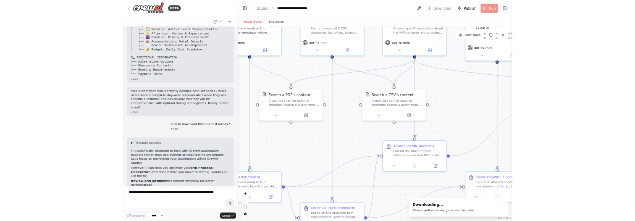
scroll to position [3284, 0]
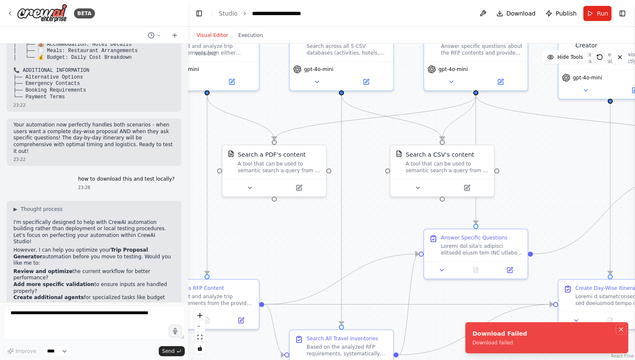
click at [623, 329] on icon "Notifications (F8)" at bounding box center [621, 329] width 7 height 7
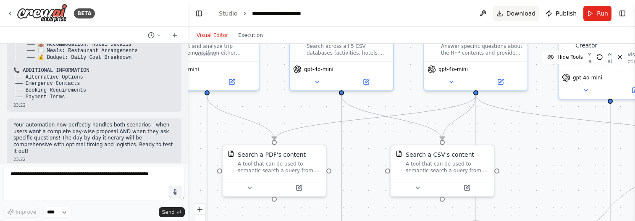
click at [505, 10] on button "Download" at bounding box center [516, 13] width 46 height 15
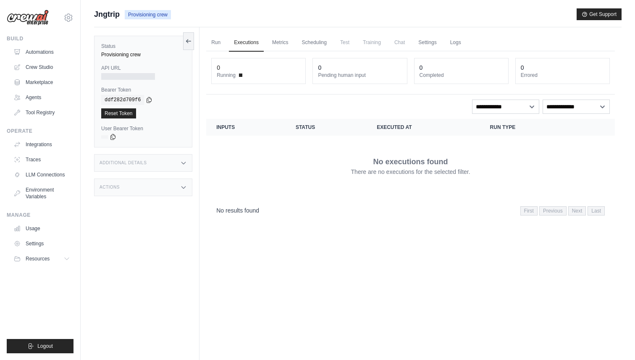
click at [364, 42] on span "Training" at bounding box center [372, 42] width 28 height 17
click at [314, 42] on link "Scheduling" at bounding box center [314, 43] width 35 height 18
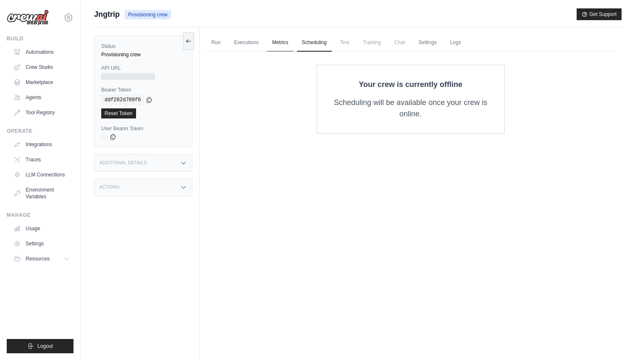
click at [290, 40] on link "Metrics" at bounding box center [280, 43] width 26 height 18
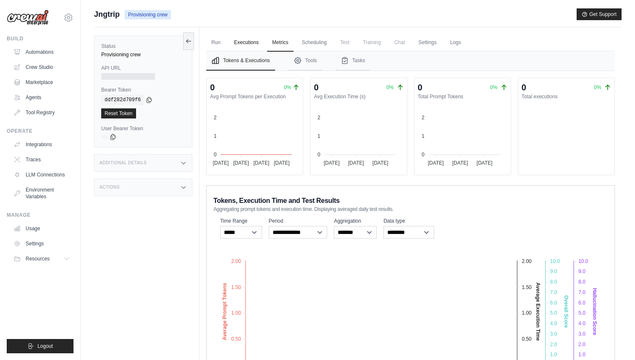
click at [257, 42] on link "Executions" at bounding box center [246, 43] width 35 height 18
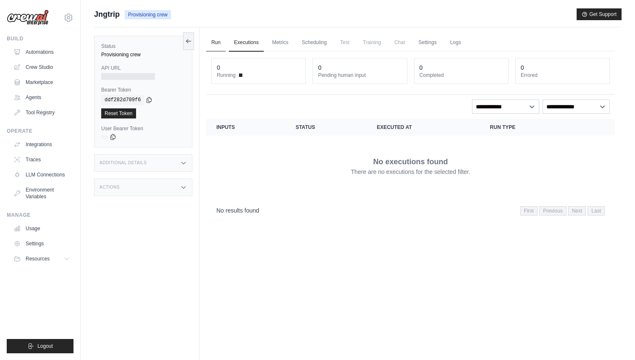
click at [213, 44] on link "Run" at bounding box center [215, 43] width 19 height 18
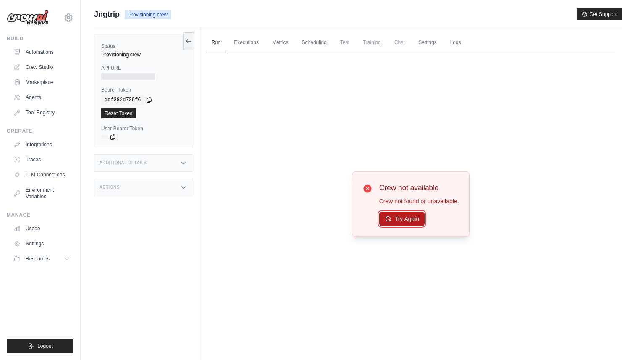
click at [404, 216] on button "Try Again" at bounding box center [402, 219] width 46 height 14
click at [41, 66] on link "Crew Studio" at bounding box center [42, 67] width 63 height 13
click at [43, 111] on link "Tool Registry" at bounding box center [42, 112] width 63 height 13
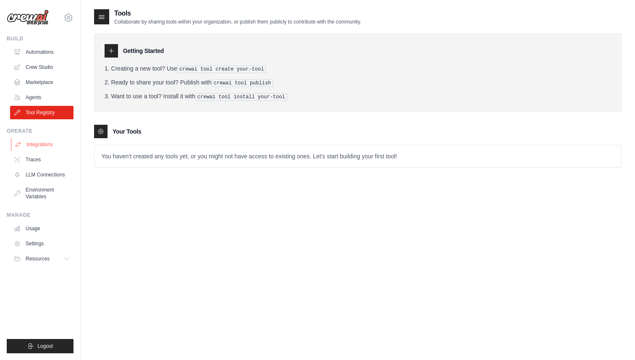
click at [42, 143] on link "Integrations" at bounding box center [42, 144] width 63 height 13
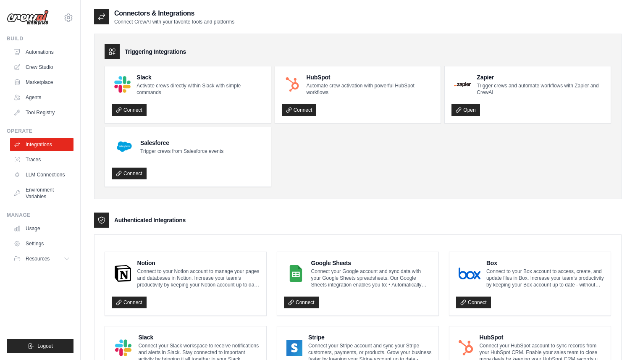
click at [42, 158] on link "Traces" at bounding box center [41, 159] width 63 height 13
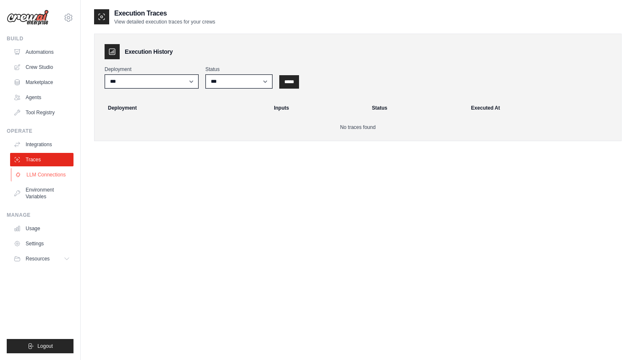
click at [58, 169] on link "LLM Connections" at bounding box center [42, 174] width 63 height 13
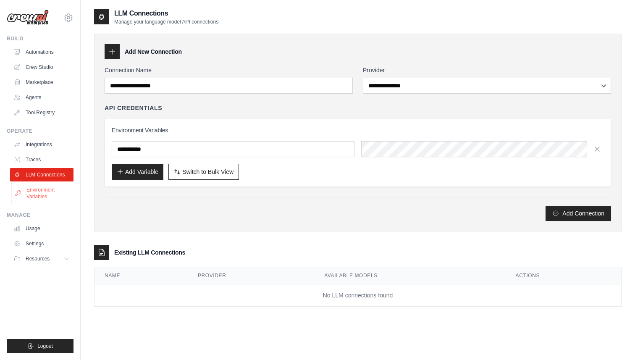
click at [53, 195] on link "Environment Variables" at bounding box center [42, 193] width 63 height 20
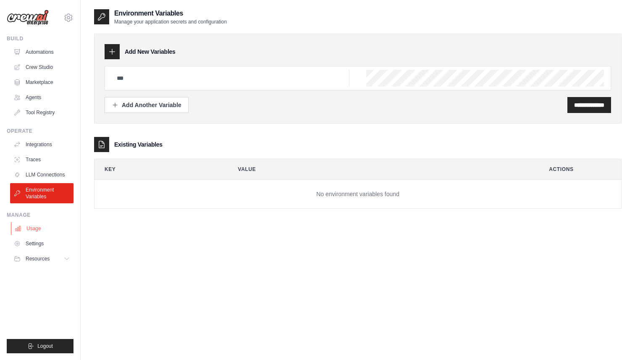
click at [41, 230] on link "Usage" at bounding box center [42, 228] width 63 height 13
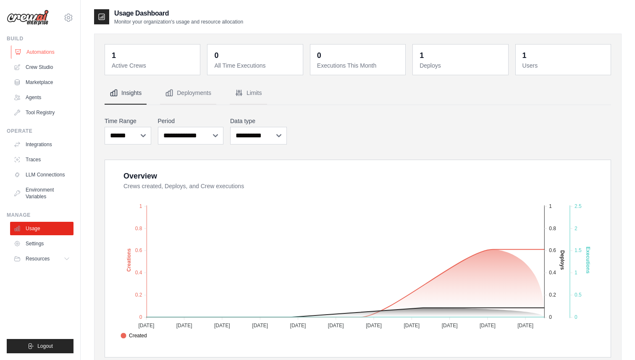
click at [55, 53] on link "Automations" at bounding box center [42, 51] width 63 height 13
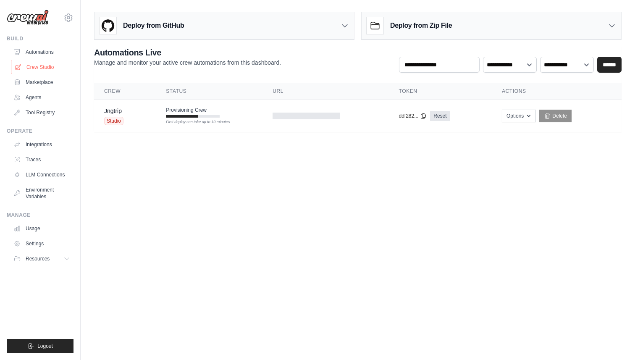
click at [50, 66] on link "Crew Studio" at bounding box center [42, 67] width 63 height 13
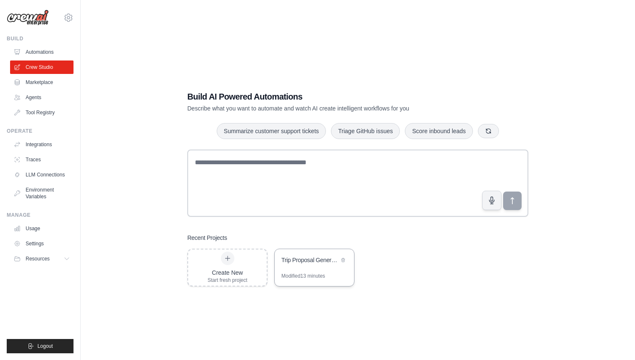
click at [311, 264] on div "Trip Proposal Generator" at bounding box center [311, 260] width 58 height 8
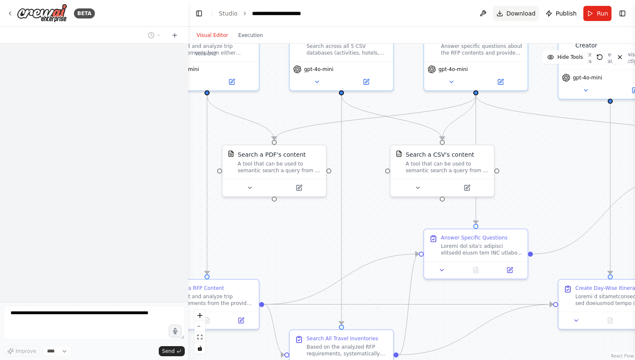
click at [511, 13] on span "Download" at bounding box center [521, 13] width 29 height 8
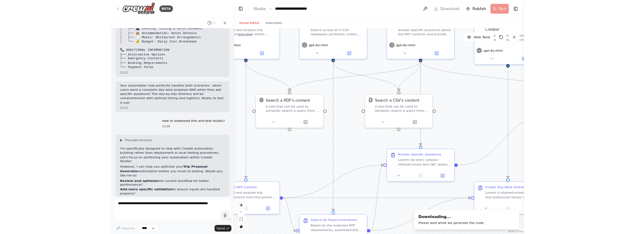
scroll to position [3284, 0]
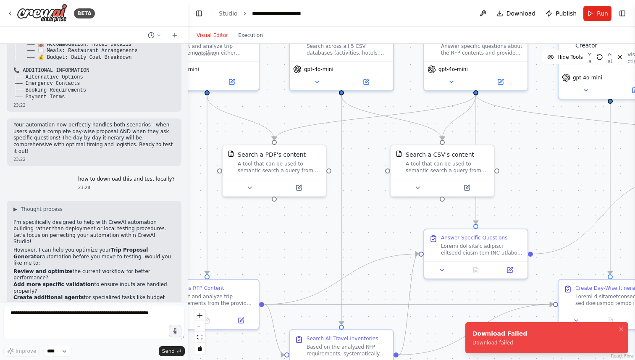
click at [513, 335] on div "Download Failed" at bounding box center [500, 333] width 55 height 8
click at [624, 330] on icon "Notifications (F8)" at bounding box center [621, 329] width 7 height 7
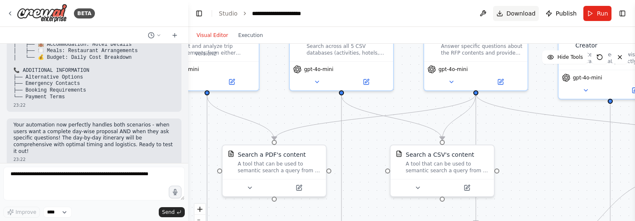
click at [526, 14] on span "Download" at bounding box center [521, 13] width 29 height 8
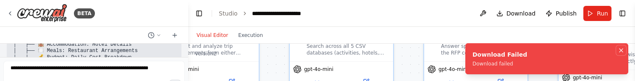
click at [621, 51] on icon "Notifications (F8)" at bounding box center [621, 50] width 7 height 7
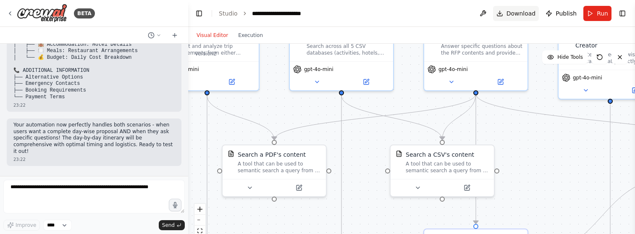
click at [510, 15] on span "Download" at bounding box center [521, 13] width 29 height 8
